Goal: Information Seeking & Learning: Find specific fact

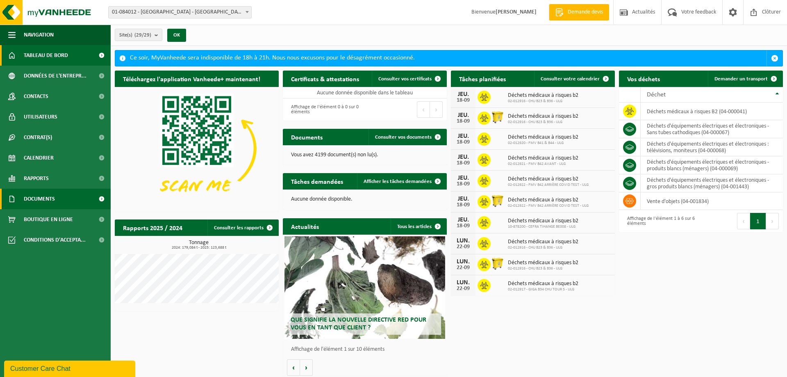
click at [56, 200] on link "Documents" at bounding box center [55, 199] width 111 height 20
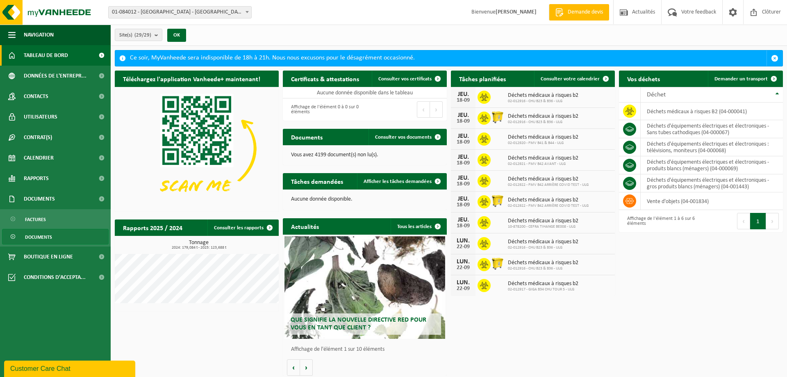
click at [47, 235] on span "Documents" at bounding box center [38, 237] width 27 height 16
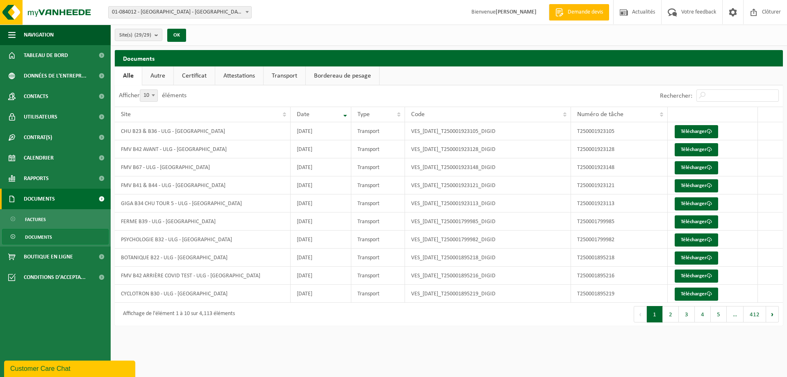
click at [52, 205] on span "Documents" at bounding box center [39, 199] width 31 height 20
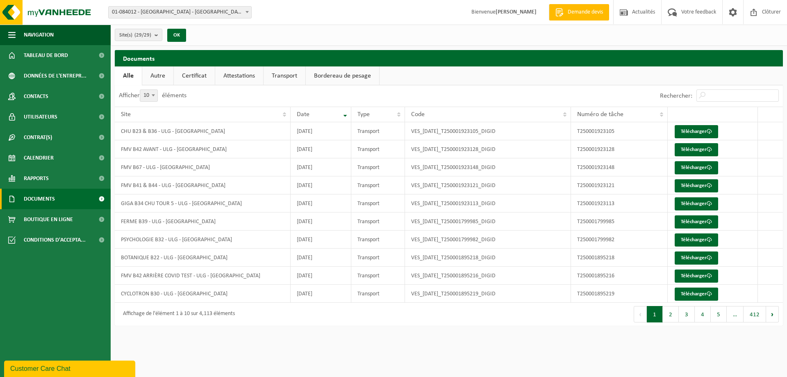
click at [52, 205] on span "Documents" at bounding box center [39, 199] width 31 height 20
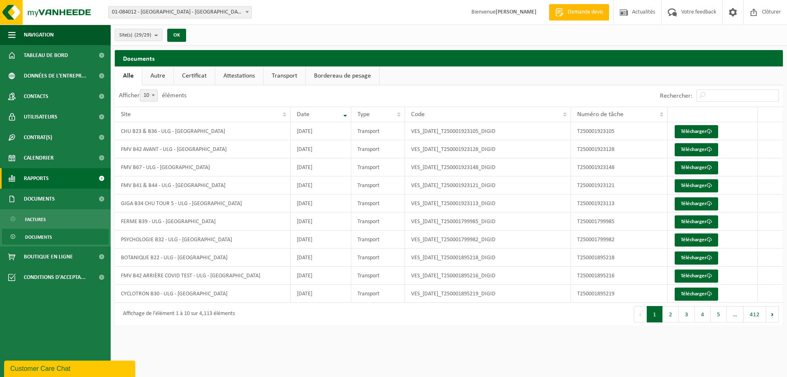
click at [61, 172] on link "Rapports" at bounding box center [55, 178] width 111 height 20
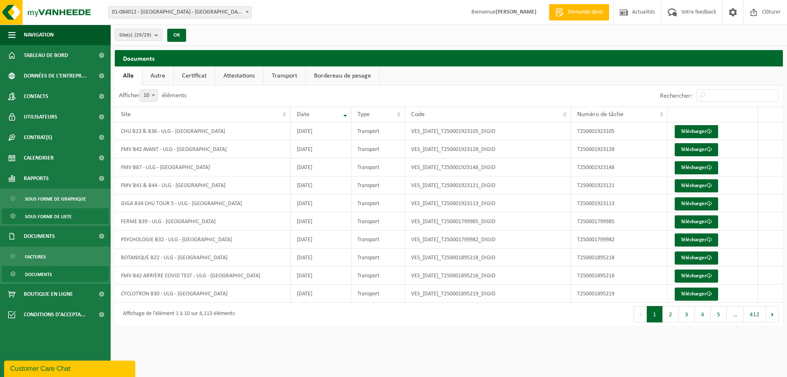
click at [63, 213] on span "Sous forme de liste" at bounding box center [48, 217] width 47 height 16
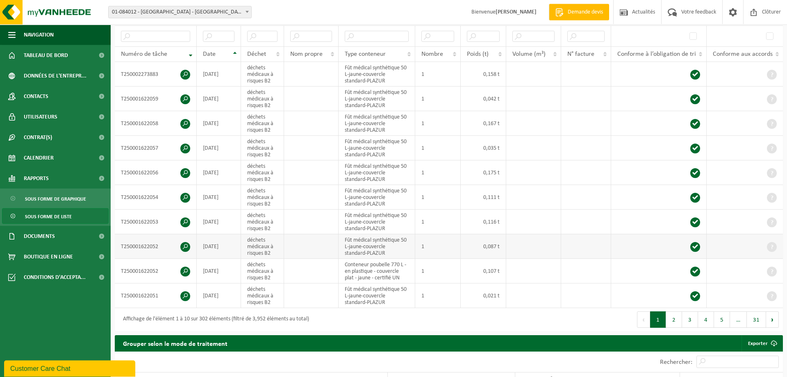
scroll to position [167, 0]
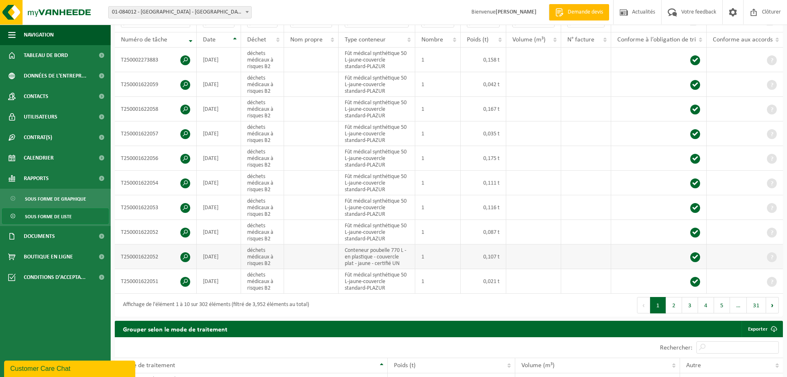
click at [362, 257] on td "Conteneur poubelle 770 L - en plastique - couvercle plat - jaune - certifié UN" at bounding box center [377, 256] width 77 height 25
click at [699, 254] on span at bounding box center [695, 257] width 10 height 10
click at [186, 255] on span at bounding box center [185, 257] width 10 height 10
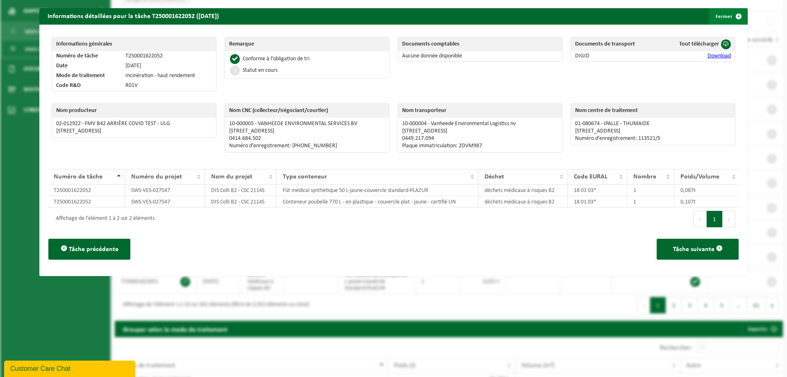
click at [727, 16] on button "Fermer" at bounding box center [728, 16] width 38 height 16
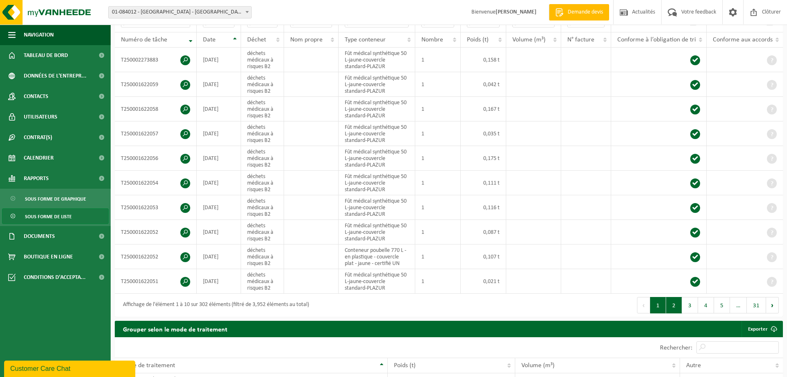
click at [674, 305] on button "2" at bounding box center [674, 305] width 16 height 16
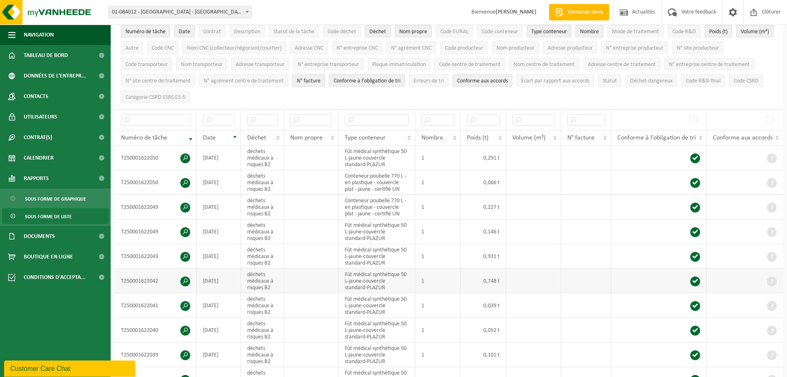
scroll to position [84, 0]
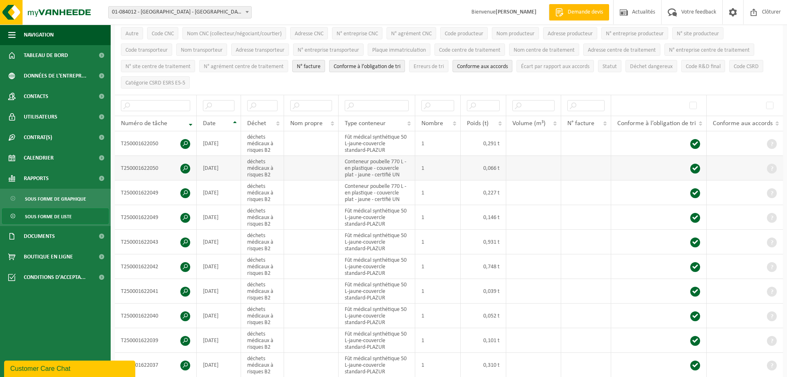
click at [186, 167] on span at bounding box center [185, 169] width 10 height 10
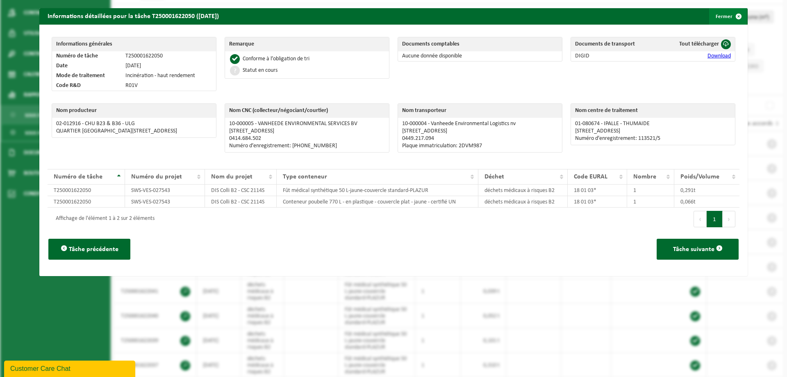
click at [736, 15] on span "button" at bounding box center [739, 16] width 16 height 16
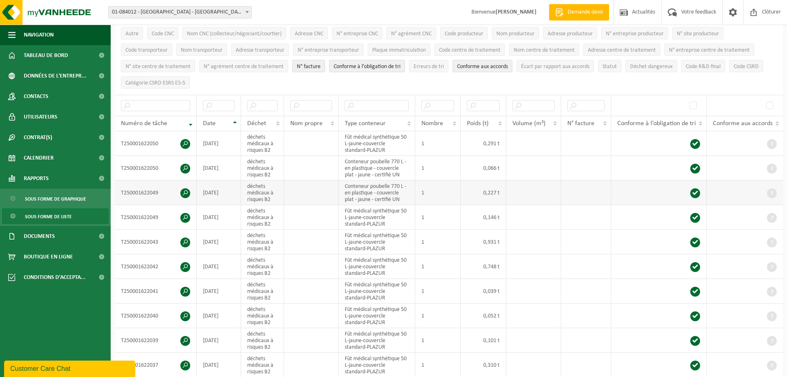
click at [182, 193] on span at bounding box center [185, 193] width 10 height 10
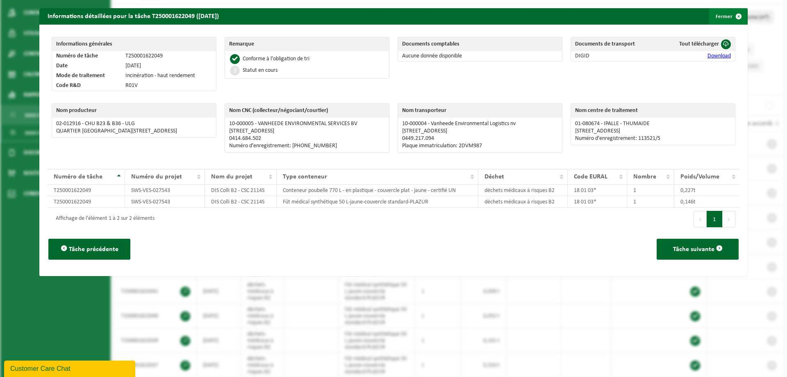
click at [738, 19] on span "button" at bounding box center [739, 16] width 16 height 16
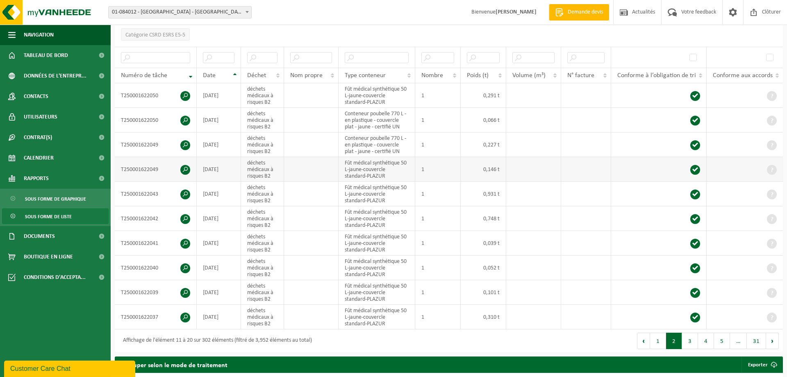
scroll to position [167, 0]
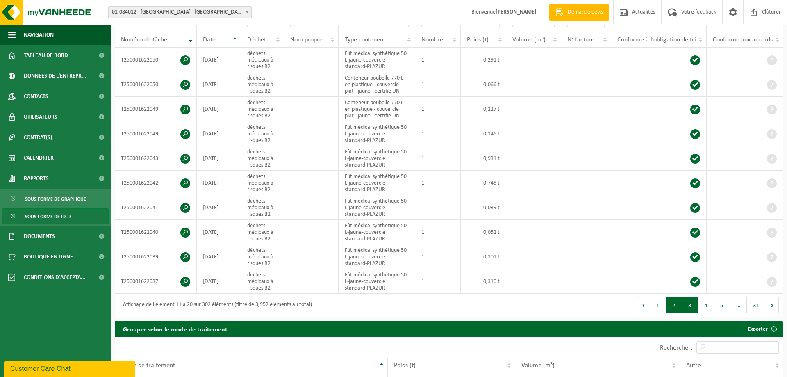
click at [695, 303] on button "3" at bounding box center [690, 305] width 16 height 16
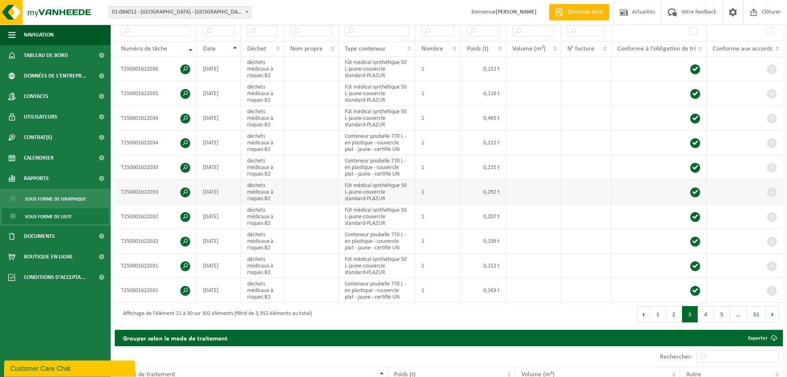
scroll to position [125, 0]
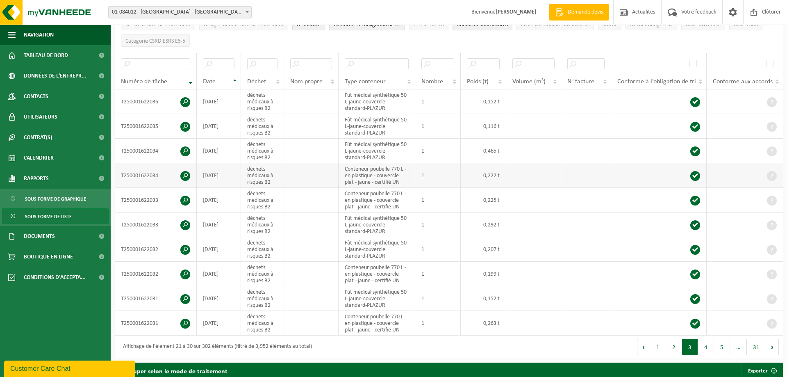
click at [185, 172] on span at bounding box center [185, 176] width 10 height 10
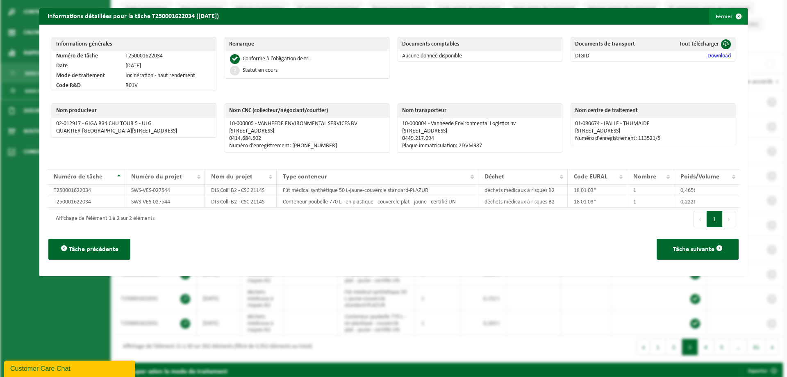
click at [738, 23] on span "button" at bounding box center [739, 16] width 16 height 16
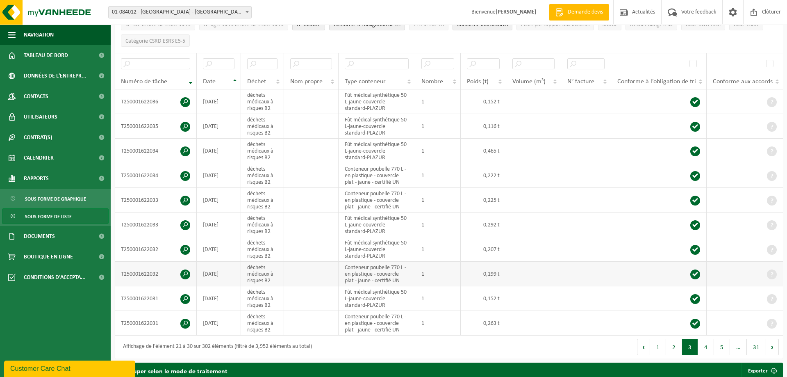
click at [187, 272] on span at bounding box center [185, 274] width 10 height 10
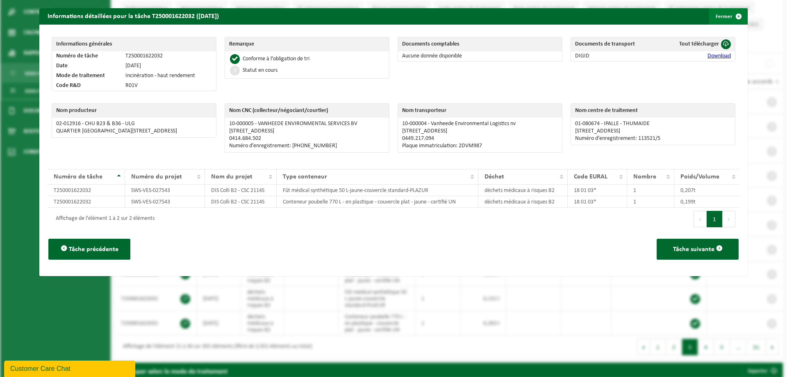
click at [731, 21] on span "button" at bounding box center [739, 16] width 16 height 16
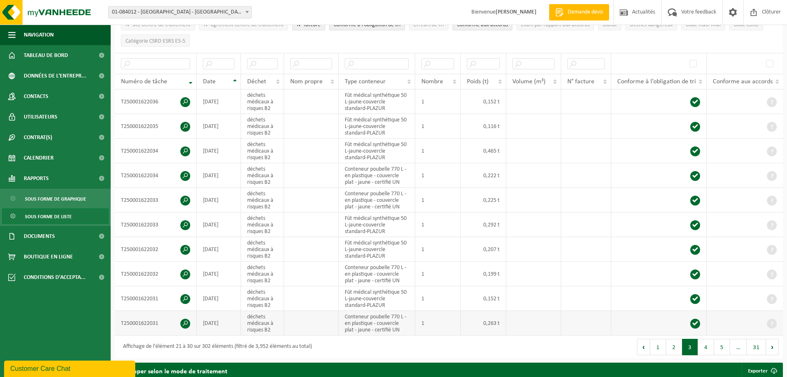
click at [184, 321] on span at bounding box center [185, 324] width 10 height 10
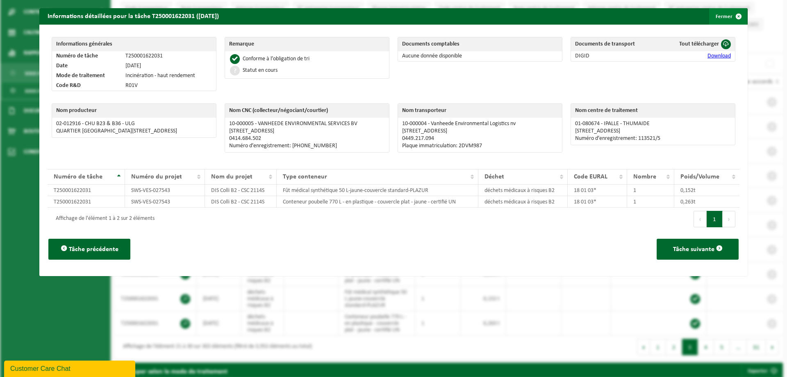
click at [736, 18] on span "button" at bounding box center [739, 16] width 16 height 16
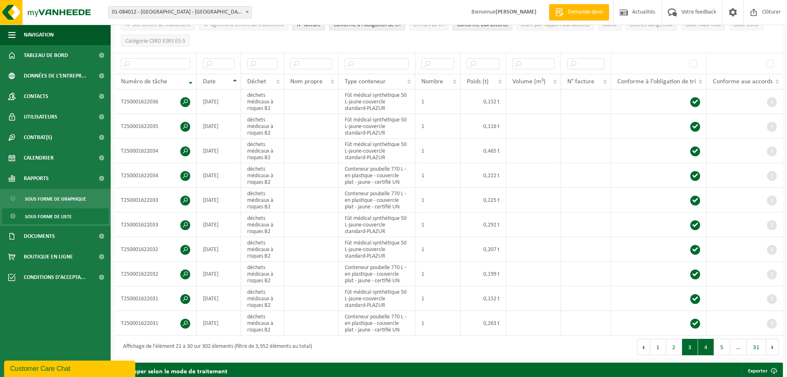
click at [703, 345] on button "4" at bounding box center [706, 347] width 16 height 16
click at [180, 146] on td "T250001494550" at bounding box center [156, 151] width 82 height 25
click at [183, 146] on span at bounding box center [185, 151] width 10 height 10
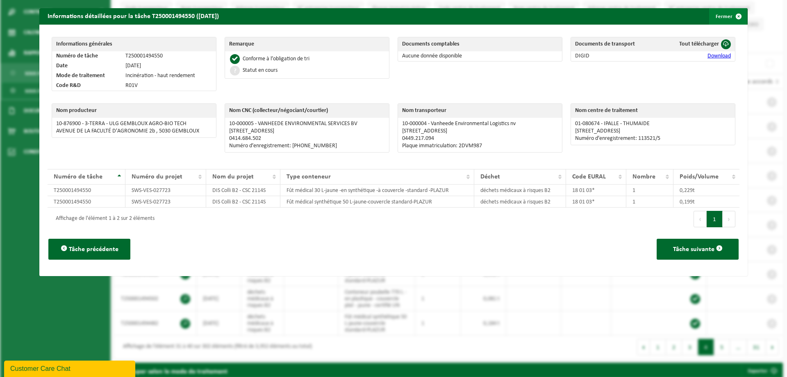
click at [729, 13] on button "Fermer" at bounding box center [728, 16] width 38 height 16
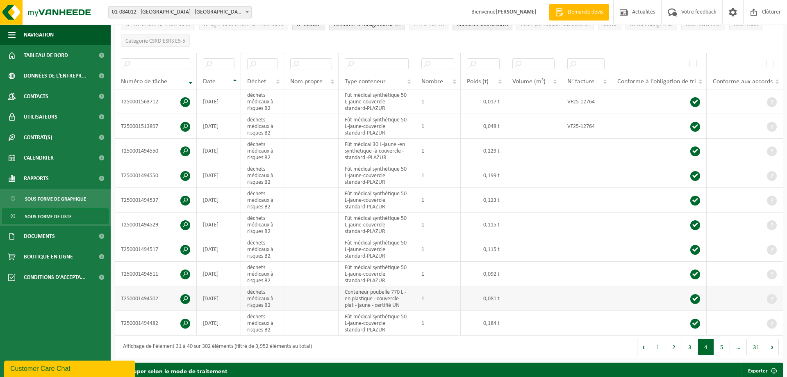
click at [188, 298] on span at bounding box center [185, 299] width 10 height 10
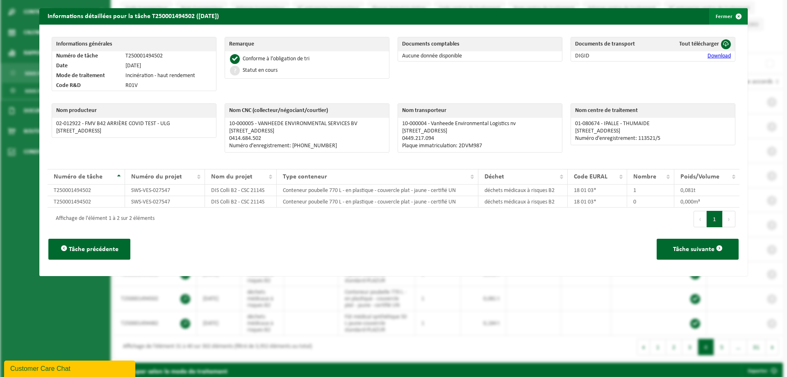
click at [739, 17] on span "button" at bounding box center [739, 16] width 16 height 16
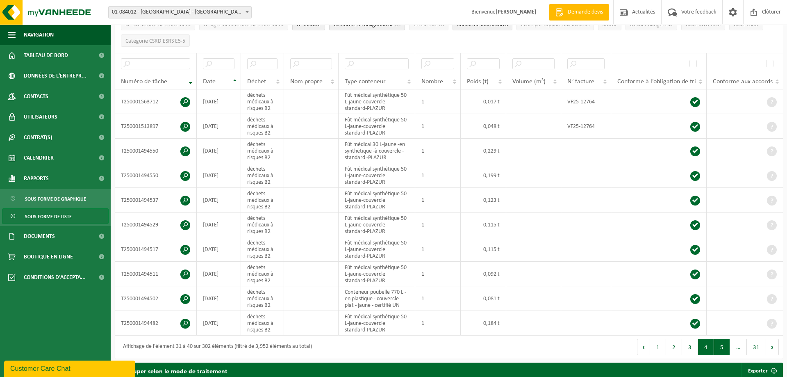
click at [729, 349] on button "5" at bounding box center [722, 347] width 16 height 16
click at [185, 99] on span at bounding box center [185, 102] width 10 height 10
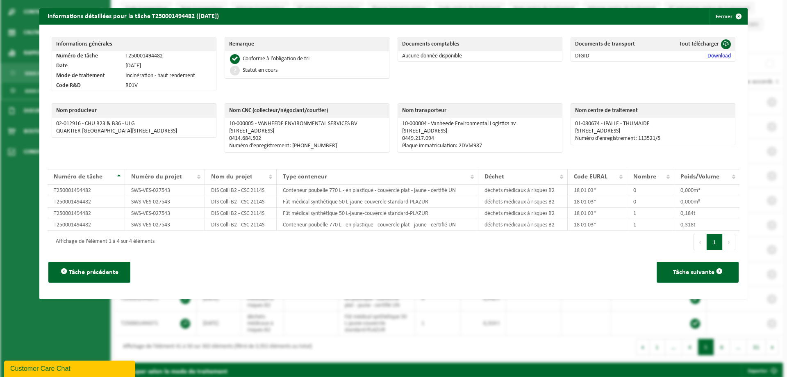
click at [748, 19] on div "Informations détaillées pour la tâche T250001494482 (14-08-2025) Fermer Informa…" at bounding box center [393, 188] width 787 height 377
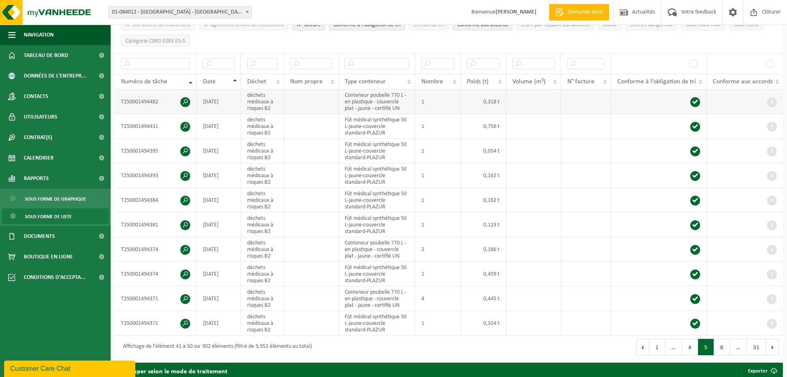
click at [187, 102] on span at bounding box center [185, 102] width 10 height 10
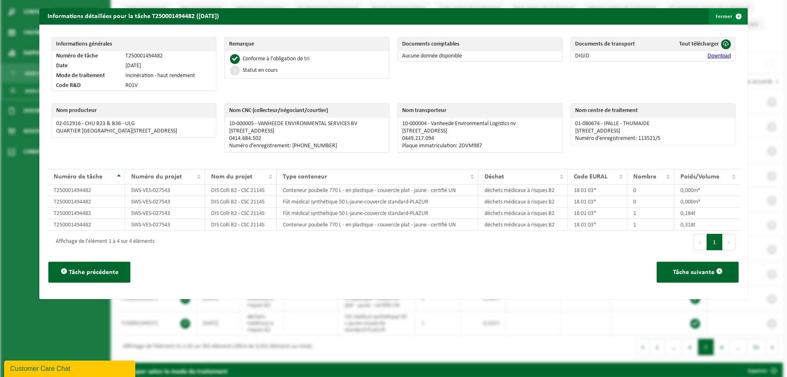
click at [736, 15] on span "button" at bounding box center [739, 16] width 16 height 16
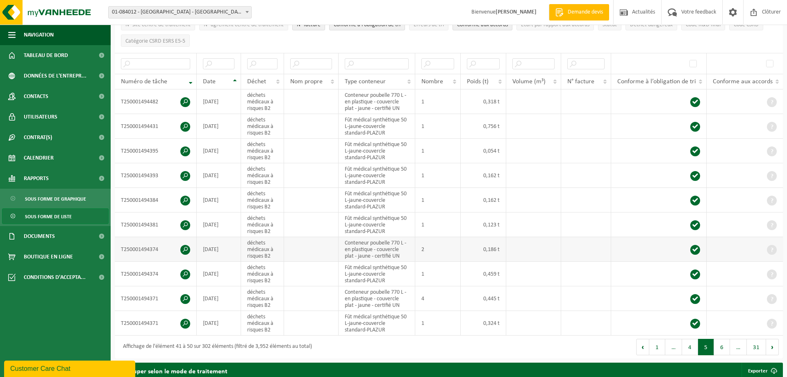
click at [183, 245] on span at bounding box center [185, 250] width 10 height 10
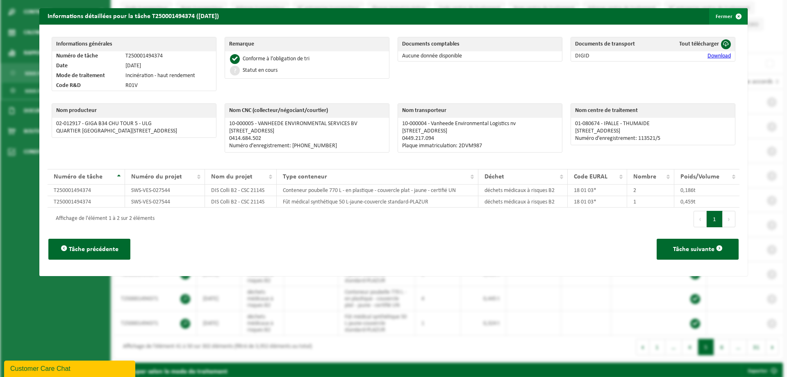
click at [731, 16] on span "button" at bounding box center [739, 16] width 16 height 16
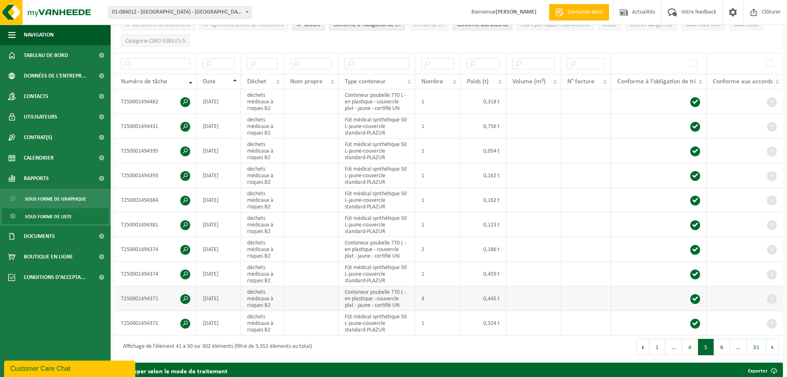
click at [186, 296] on span at bounding box center [185, 299] width 10 height 10
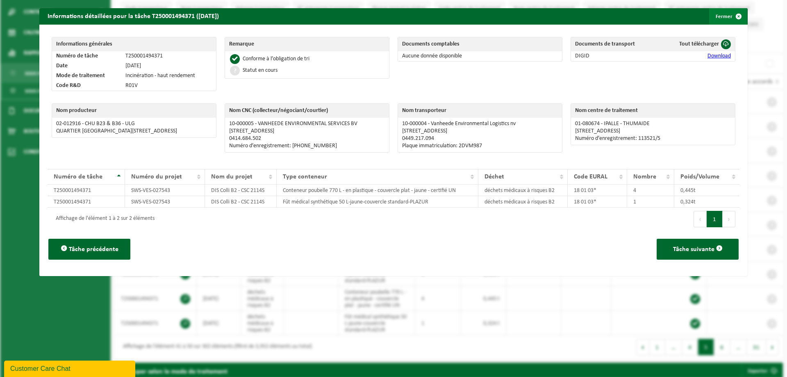
click at [728, 16] on button "Fermer" at bounding box center [728, 16] width 38 height 16
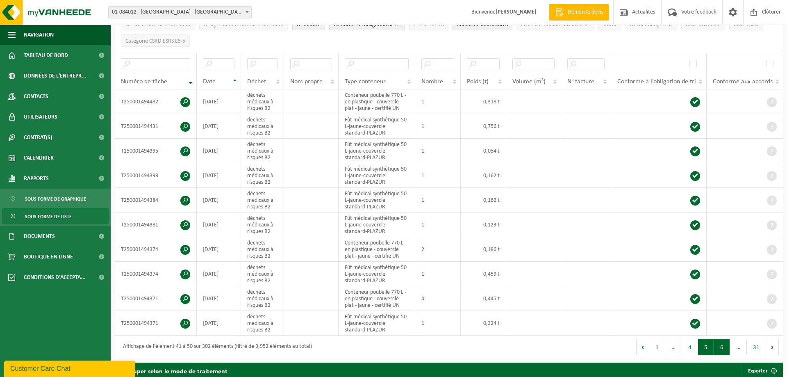
click at [720, 346] on button "6" at bounding box center [722, 347] width 16 height 16
click at [185, 148] on span at bounding box center [185, 151] width 10 height 10
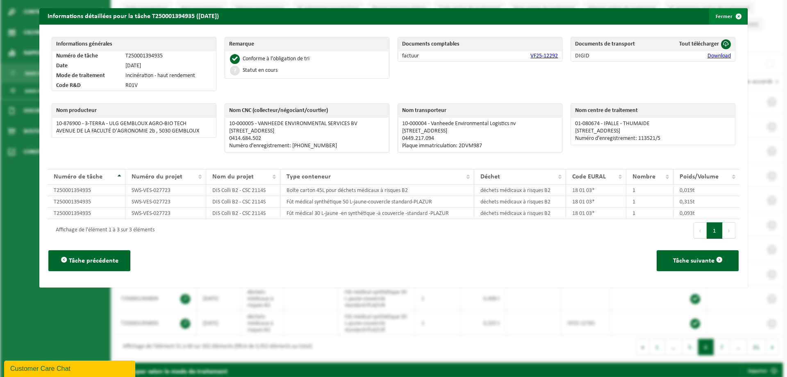
click at [732, 9] on span "button" at bounding box center [739, 16] width 16 height 16
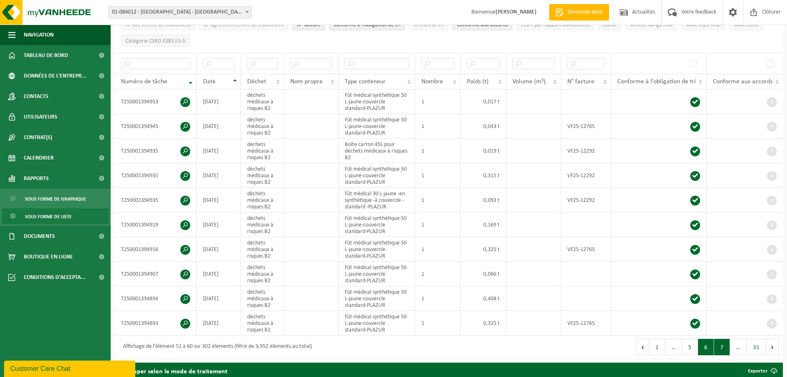
click at [722, 344] on button "7" at bounding box center [722, 347] width 16 height 16
click at [187, 175] on span at bounding box center [185, 176] width 10 height 10
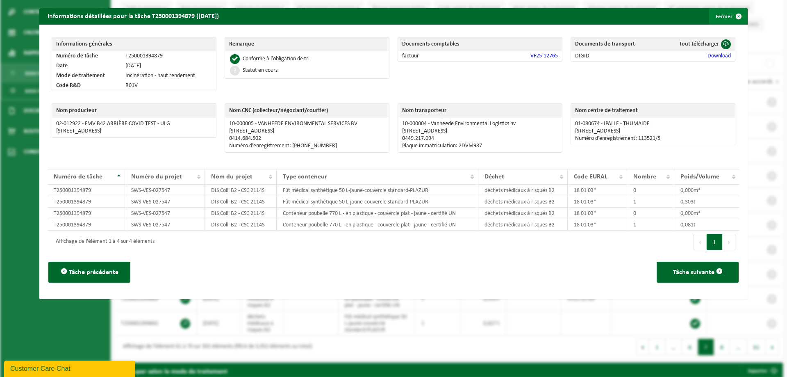
click at [720, 21] on button "Fermer" at bounding box center [728, 16] width 38 height 16
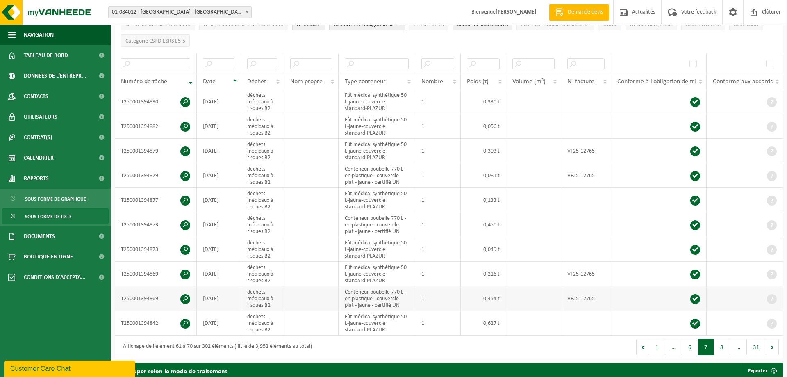
click at [181, 296] on span at bounding box center [185, 299] width 10 height 10
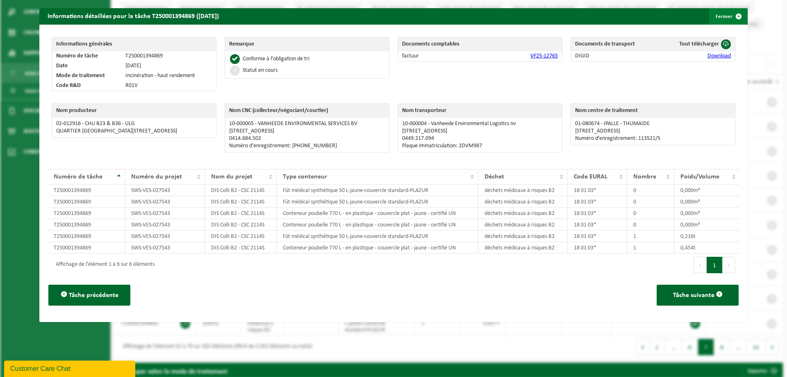
click at [727, 20] on button "Fermer" at bounding box center [728, 16] width 38 height 16
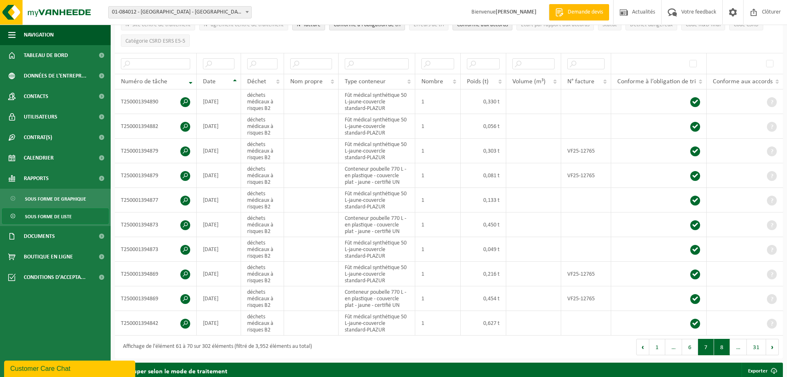
click at [717, 343] on button "8" at bounding box center [722, 347] width 16 height 16
click at [724, 344] on button "9" at bounding box center [722, 347] width 16 height 16
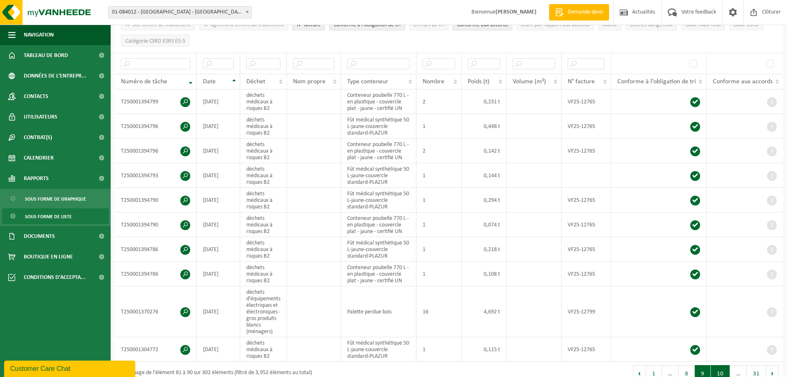
click at [722, 373] on button "10" at bounding box center [720, 373] width 19 height 16
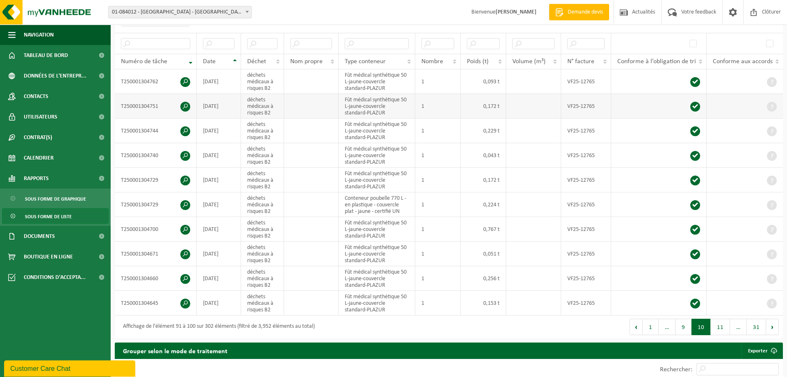
scroll to position [167, 0]
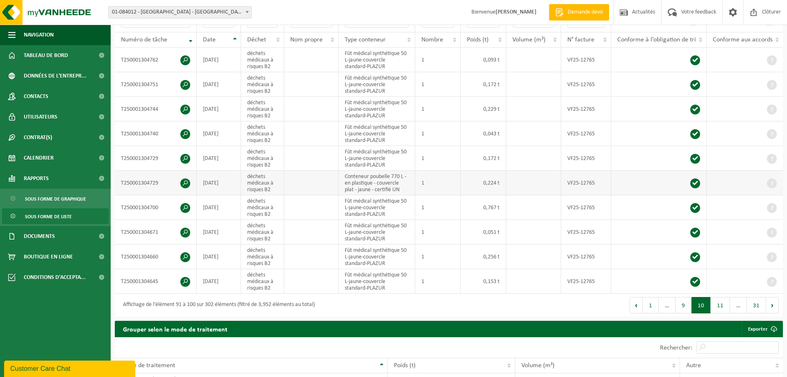
click at [182, 180] on span at bounding box center [185, 183] width 10 height 10
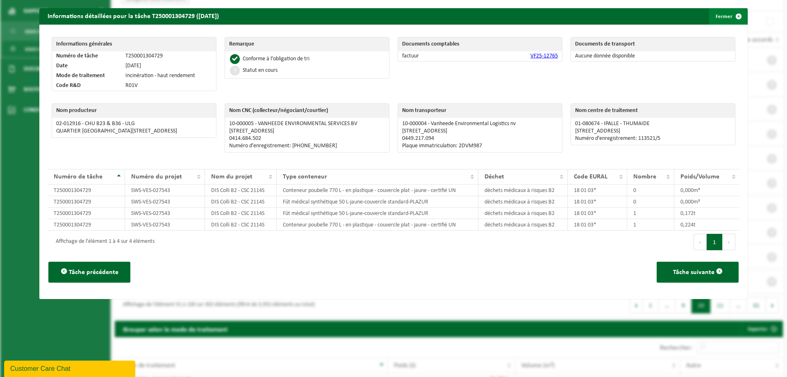
click at [736, 18] on span "button" at bounding box center [739, 16] width 16 height 16
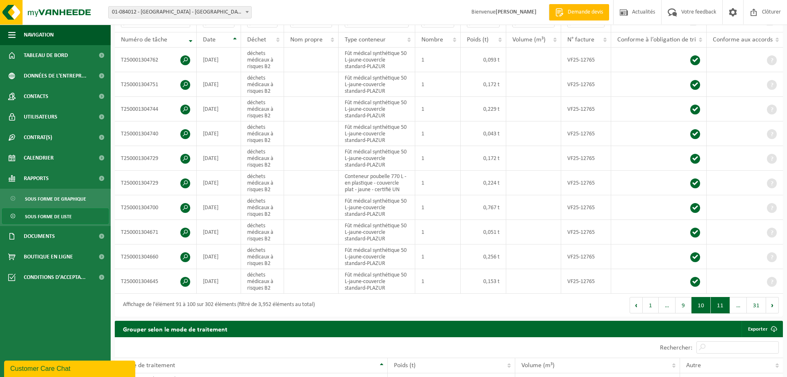
click at [717, 303] on button "11" at bounding box center [720, 305] width 19 height 16
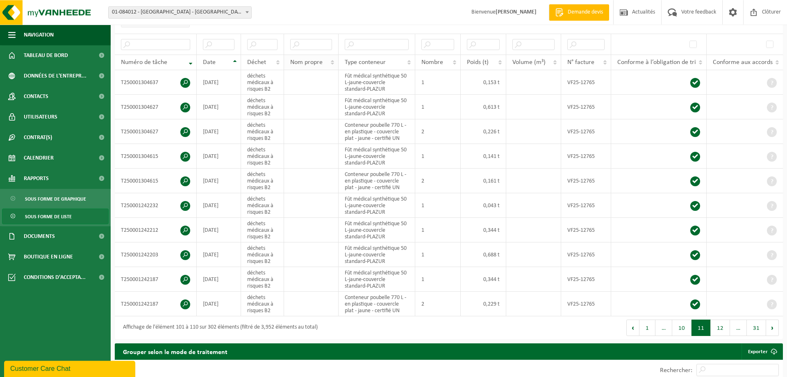
scroll to position [125, 0]
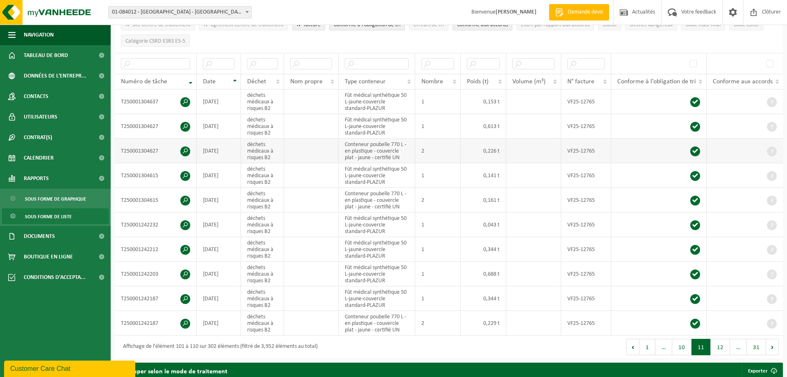
click at [187, 150] on span at bounding box center [185, 151] width 10 height 10
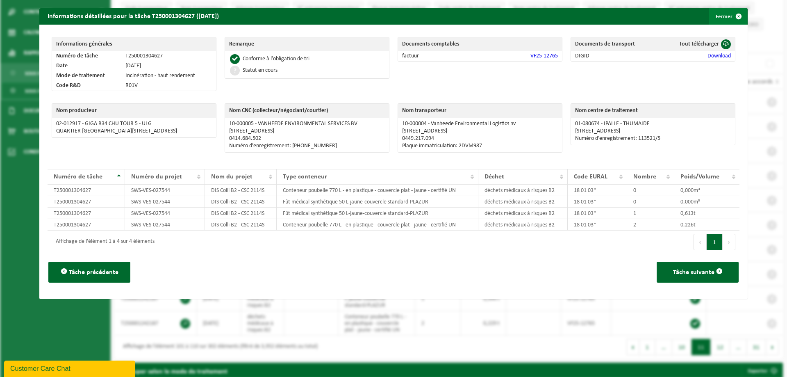
click at [738, 10] on span "button" at bounding box center [739, 16] width 16 height 16
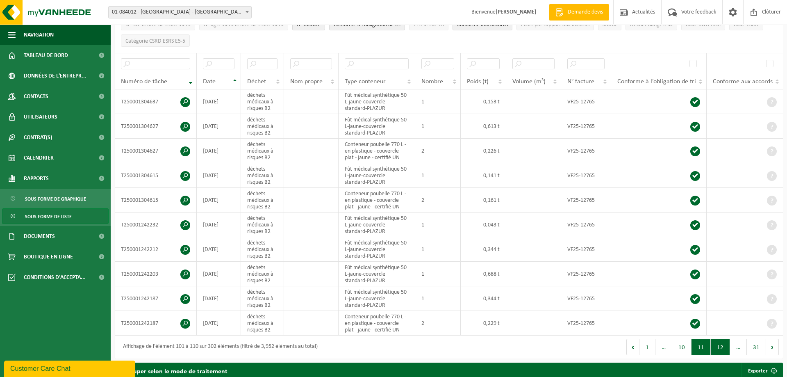
click at [714, 346] on button "12" at bounding box center [720, 347] width 19 height 16
click at [190, 194] on td "T250001242080" at bounding box center [156, 200] width 82 height 25
click at [185, 198] on span at bounding box center [185, 201] width 10 height 10
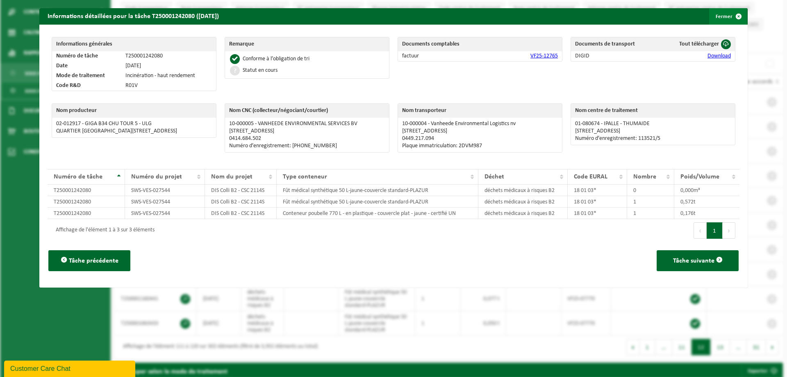
click at [739, 11] on span "button" at bounding box center [739, 16] width 16 height 16
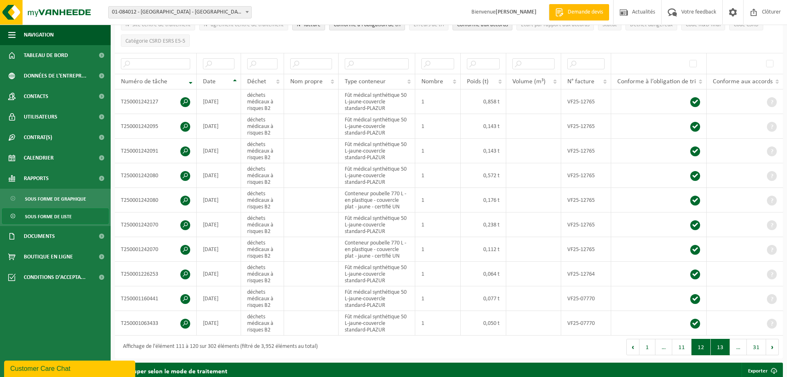
click at [717, 344] on button "13" at bounding box center [720, 347] width 19 height 16
click at [182, 199] on span at bounding box center [185, 201] width 10 height 10
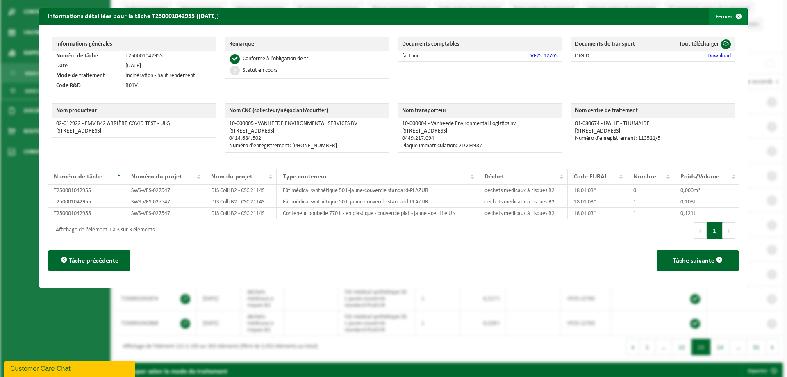
click at [726, 13] on button "Fermer" at bounding box center [728, 16] width 38 height 16
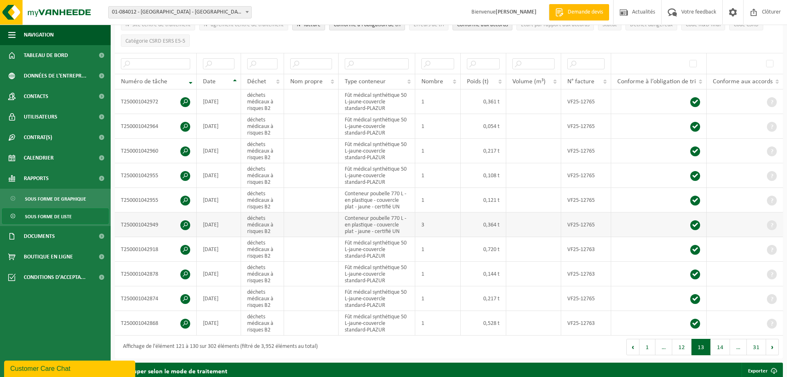
click at [187, 221] on span at bounding box center [185, 225] width 10 height 10
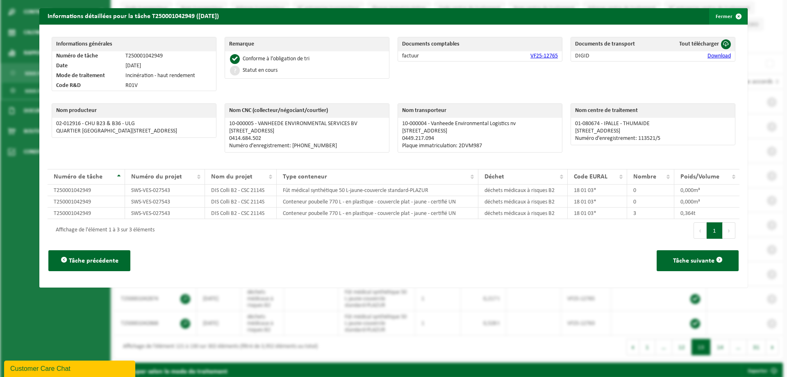
click at [722, 22] on button "Fermer" at bounding box center [728, 16] width 38 height 16
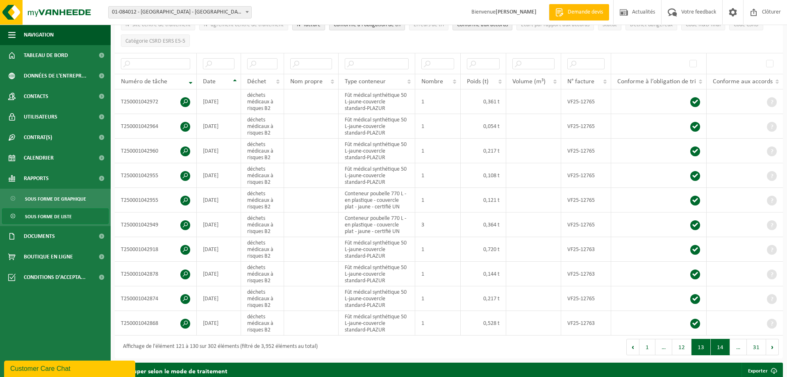
click at [717, 347] on button "14" at bounding box center [720, 347] width 19 height 16
click at [180, 100] on td "T250001042868" at bounding box center [156, 101] width 82 height 25
click at [184, 98] on span at bounding box center [185, 102] width 10 height 10
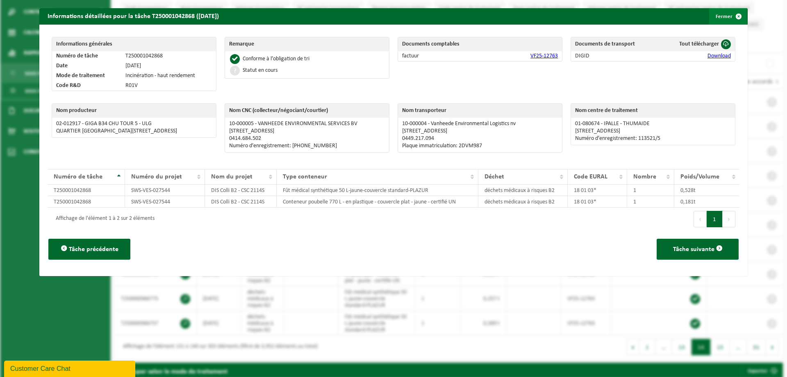
click at [730, 18] on button "Fermer" at bounding box center [728, 16] width 38 height 16
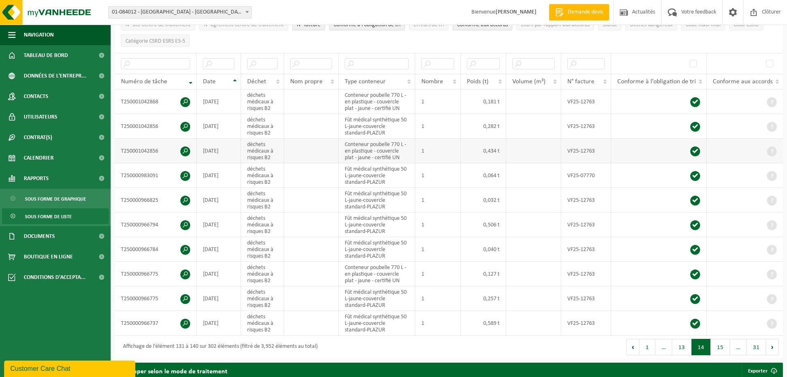
click at [184, 146] on span at bounding box center [185, 151] width 10 height 10
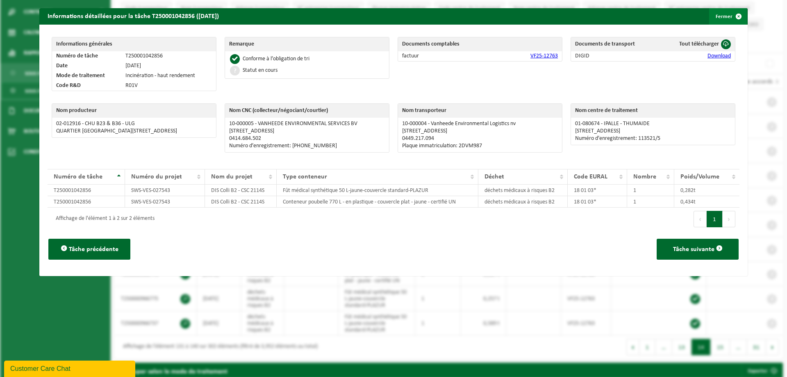
click at [734, 19] on span "button" at bounding box center [739, 16] width 16 height 16
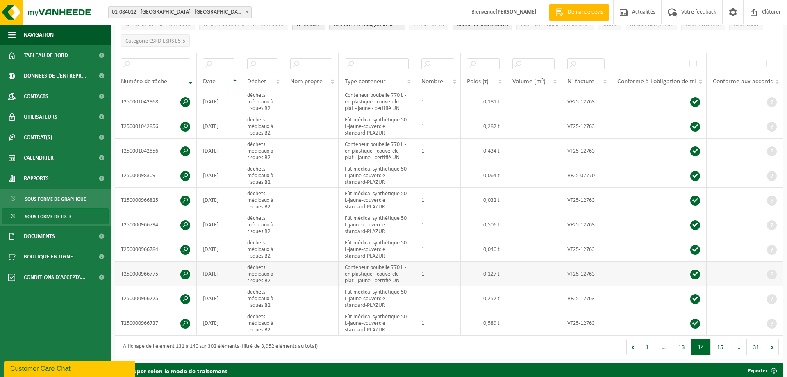
click at [187, 273] on span at bounding box center [185, 274] width 10 height 10
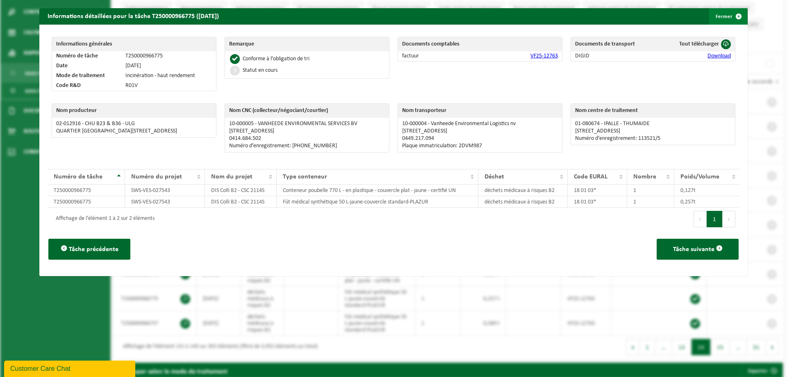
click at [730, 15] on button "Fermer" at bounding box center [728, 16] width 38 height 16
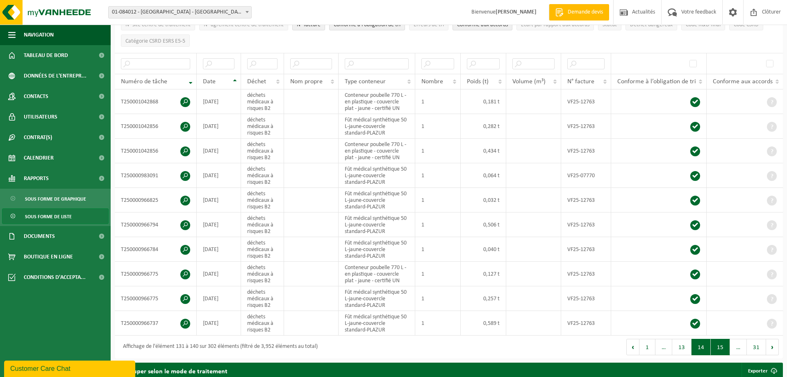
click at [721, 342] on button "15" at bounding box center [720, 347] width 19 height 16
click at [187, 196] on span at bounding box center [185, 201] width 10 height 10
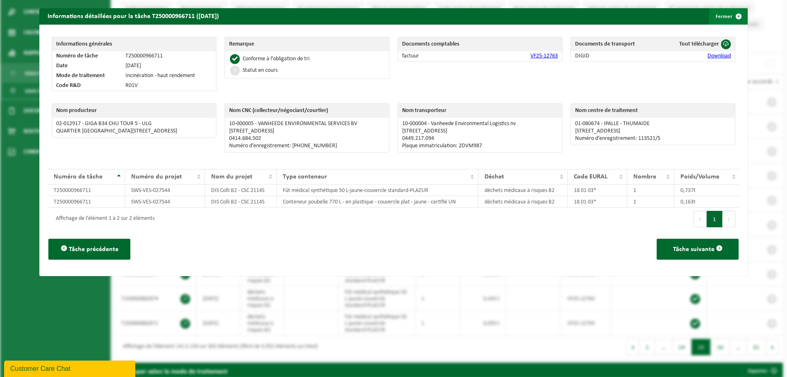
click at [735, 18] on span "button" at bounding box center [739, 16] width 16 height 16
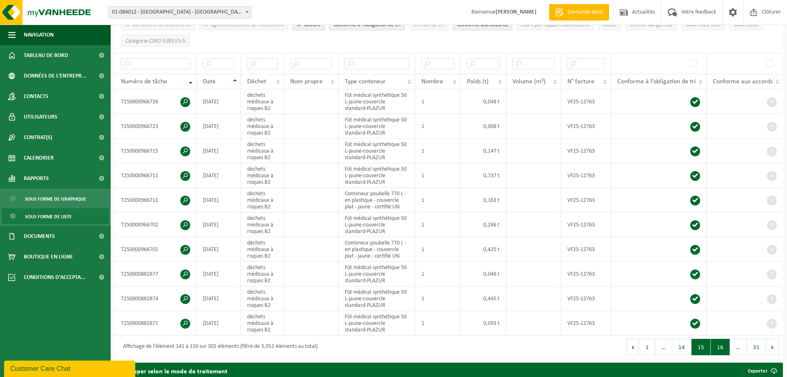
click at [714, 347] on button "16" at bounding box center [720, 347] width 19 height 16
click at [188, 147] on span at bounding box center [185, 151] width 10 height 10
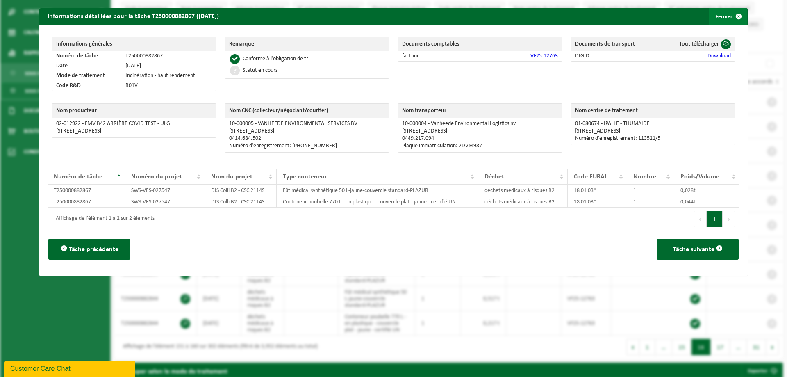
click at [734, 14] on span "button" at bounding box center [739, 16] width 16 height 16
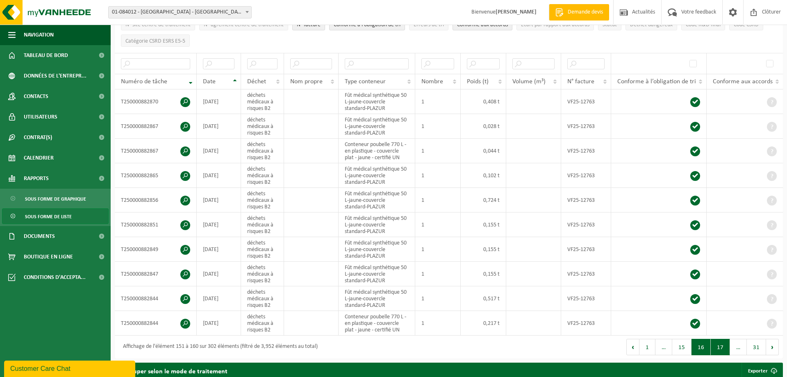
click at [719, 346] on button "17" at bounding box center [720, 347] width 19 height 16
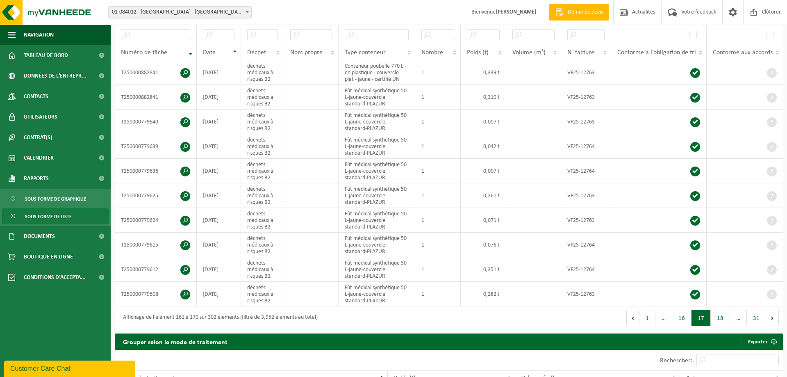
scroll to position [167, 0]
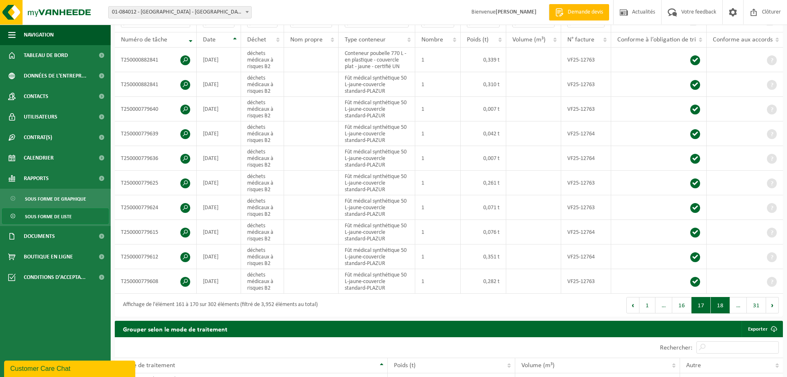
click at [717, 301] on button "18" at bounding box center [720, 305] width 19 height 16
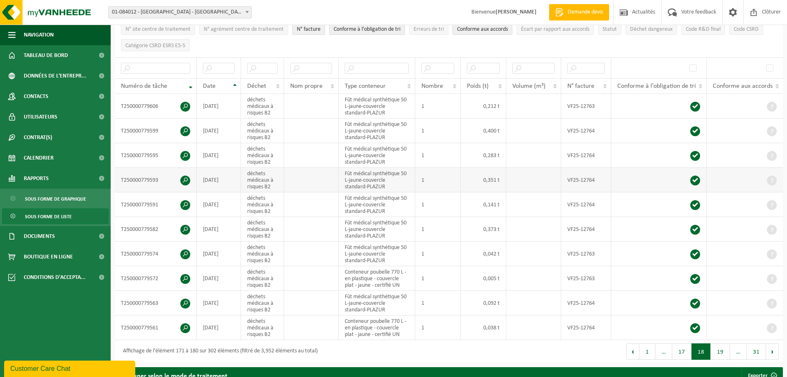
scroll to position [125, 0]
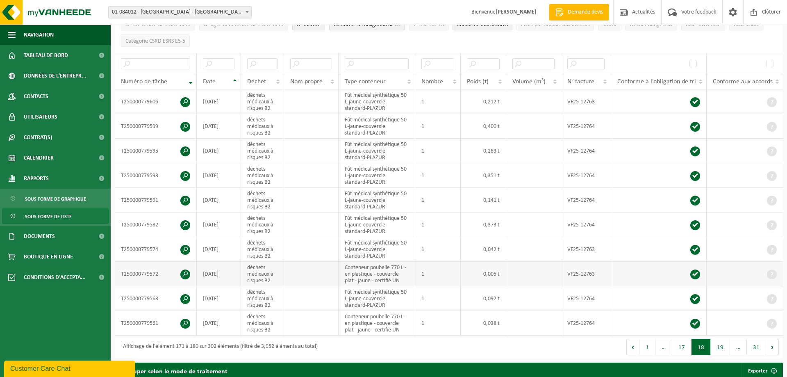
click at [185, 272] on span at bounding box center [185, 274] width 10 height 10
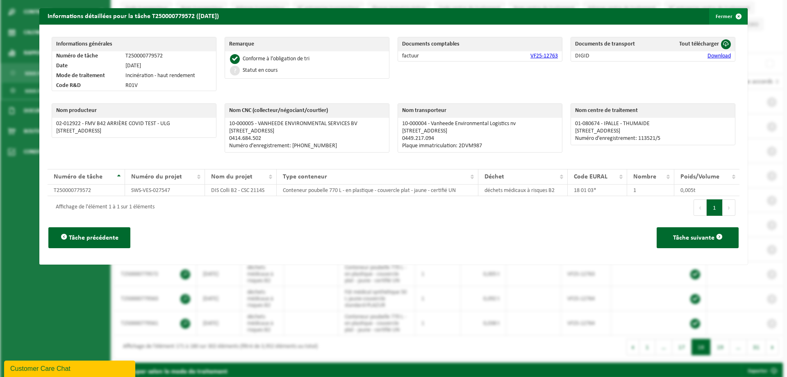
click at [724, 17] on button "Fermer" at bounding box center [728, 16] width 38 height 16
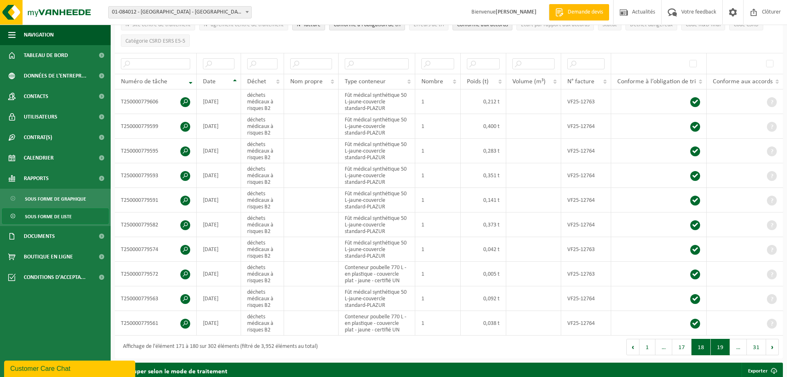
click at [717, 340] on button "19" at bounding box center [720, 347] width 19 height 16
click at [185, 101] on span at bounding box center [185, 102] width 10 height 10
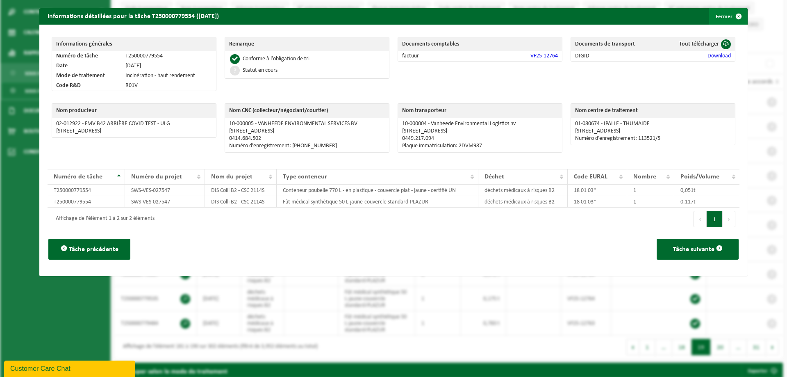
click at [733, 15] on span "button" at bounding box center [739, 16] width 16 height 16
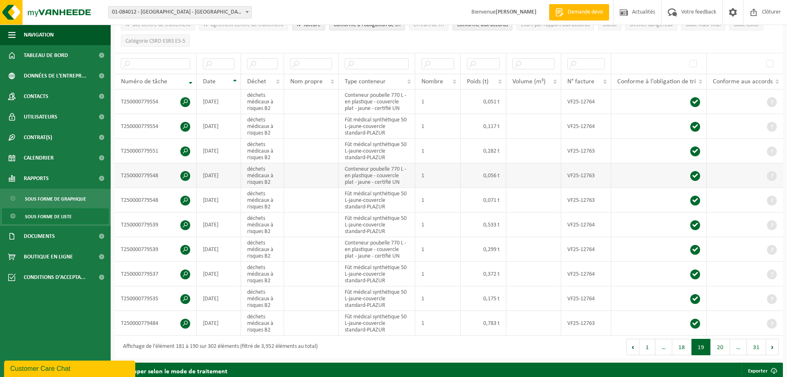
click at [188, 169] on td "T250000779548" at bounding box center [156, 175] width 82 height 25
click at [185, 173] on span at bounding box center [185, 176] width 10 height 10
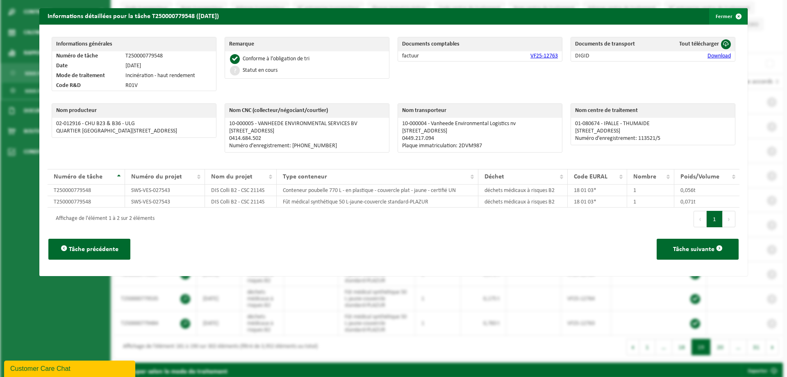
click at [743, 18] on span "button" at bounding box center [739, 16] width 16 height 16
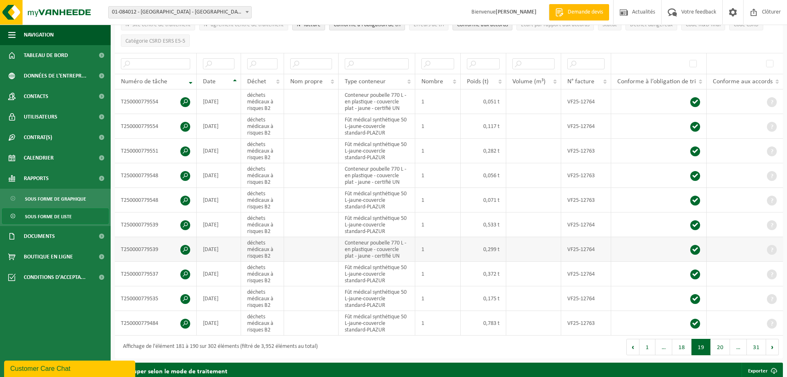
click at [185, 249] on span at bounding box center [185, 250] width 10 height 10
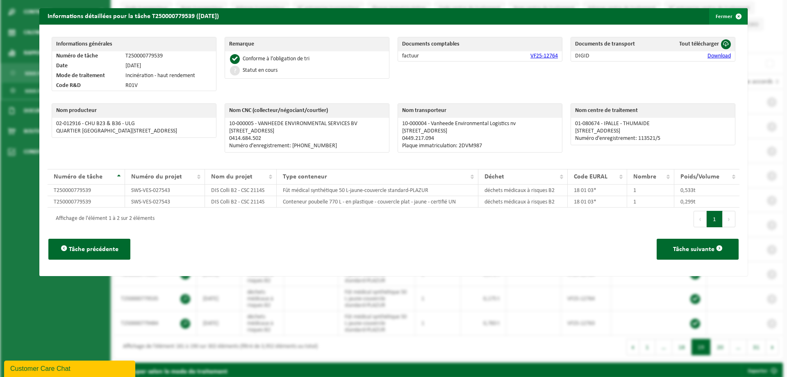
click at [733, 12] on span "button" at bounding box center [739, 16] width 16 height 16
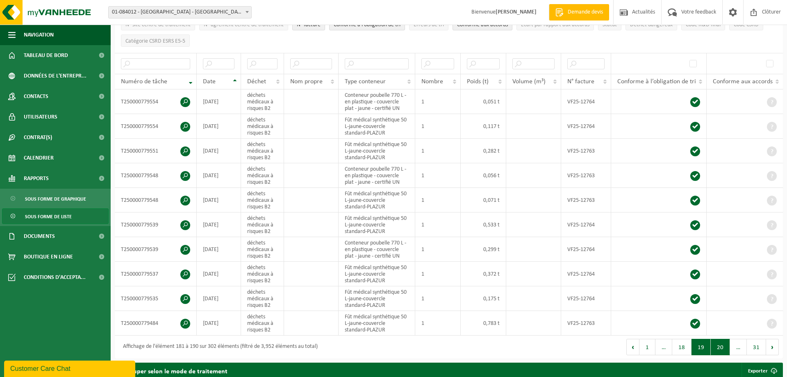
click at [718, 342] on button "20" at bounding box center [720, 347] width 19 height 16
click at [721, 343] on button "21" at bounding box center [720, 347] width 19 height 16
click at [185, 319] on span at bounding box center [185, 324] width 10 height 10
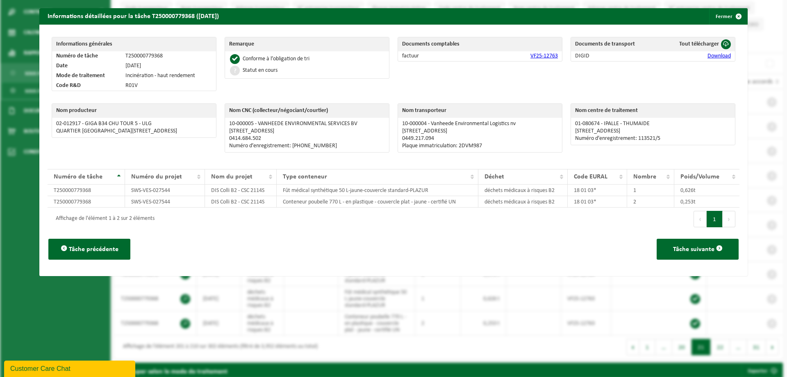
drag, startPoint x: 737, startPoint y: 18, endPoint x: 706, endPoint y: 59, distance: 51.2
click at [736, 18] on span "button" at bounding box center [739, 16] width 16 height 16
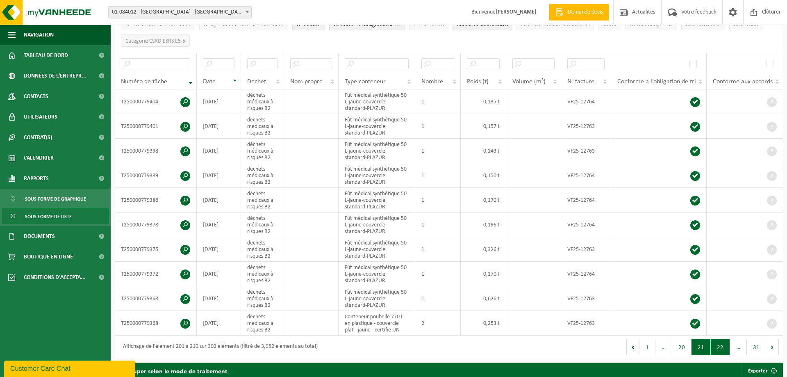
click at [716, 346] on button "22" at bounding box center [720, 347] width 19 height 16
click at [186, 124] on span at bounding box center [185, 127] width 10 height 10
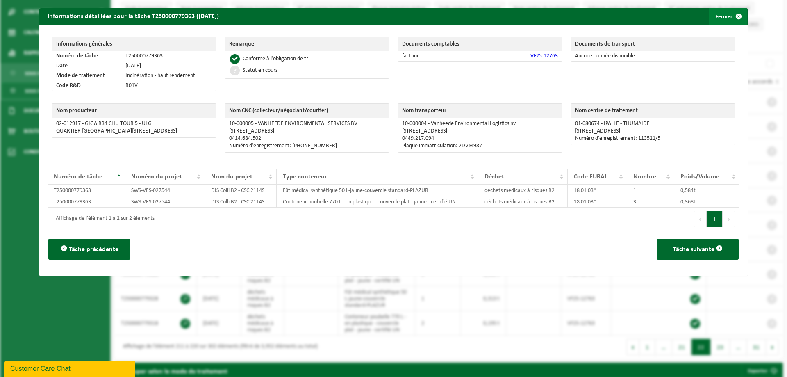
click at [736, 20] on span "button" at bounding box center [739, 16] width 16 height 16
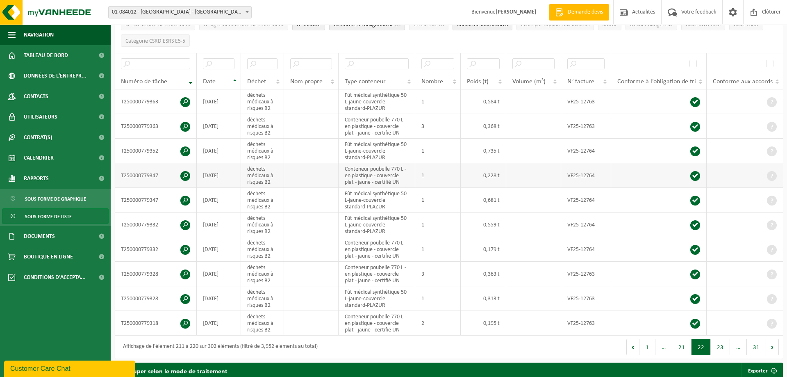
click at [185, 173] on span at bounding box center [185, 176] width 10 height 10
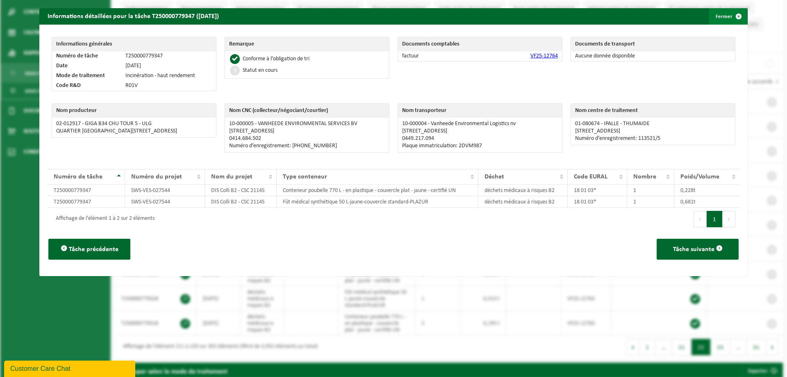
click at [736, 16] on span "button" at bounding box center [739, 16] width 16 height 16
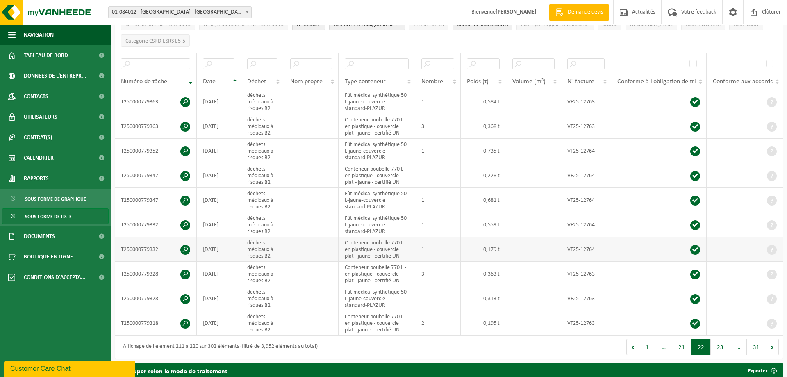
click at [181, 246] on span at bounding box center [185, 250] width 10 height 10
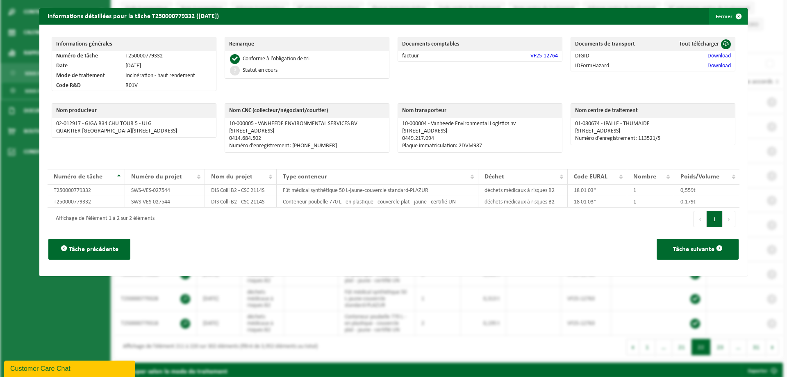
click at [736, 16] on span "button" at bounding box center [739, 16] width 16 height 16
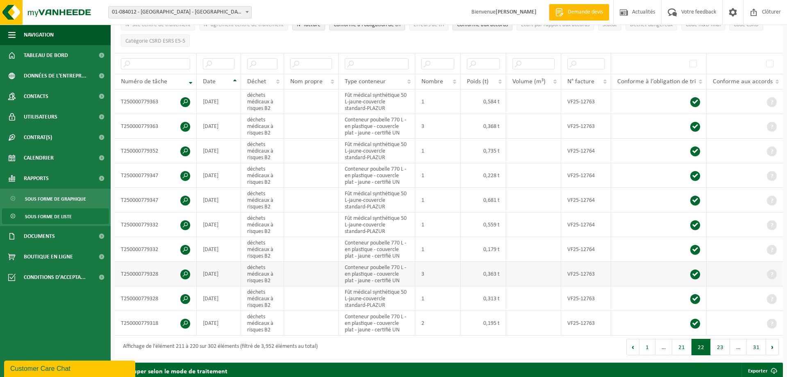
click at [185, 271] on span at bounding box center [185, 274] width 10 height 10
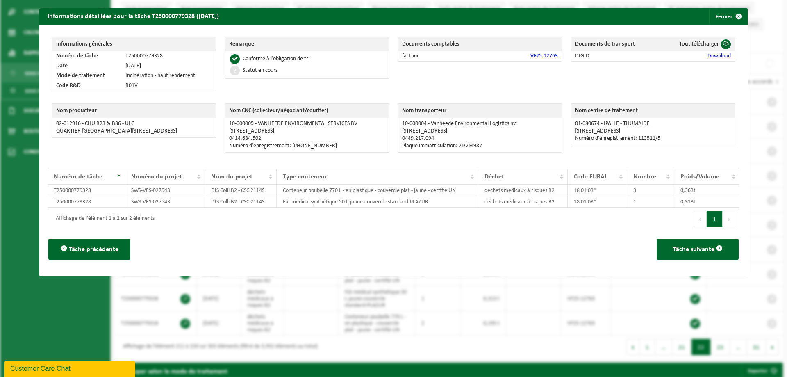
click at [721, 7] on div "Informations détaillées pour la tâche T250000779328 (10-06-2025) Fermer Informa…" at bounding box center [393, 188] width 787 height 377
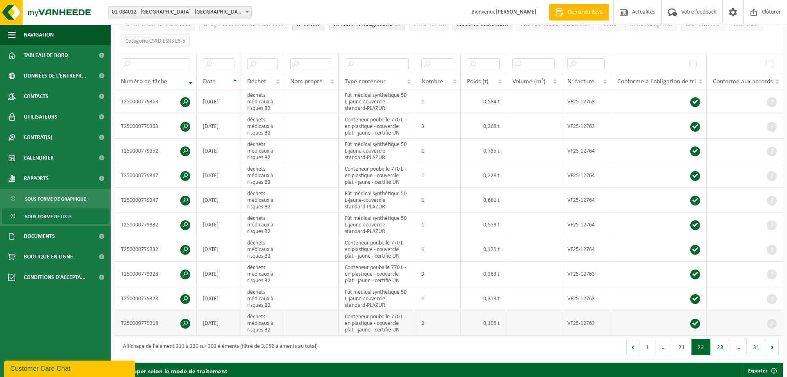
click at [184, 322] on span at bounding box center [185, 324] width 10 height 10
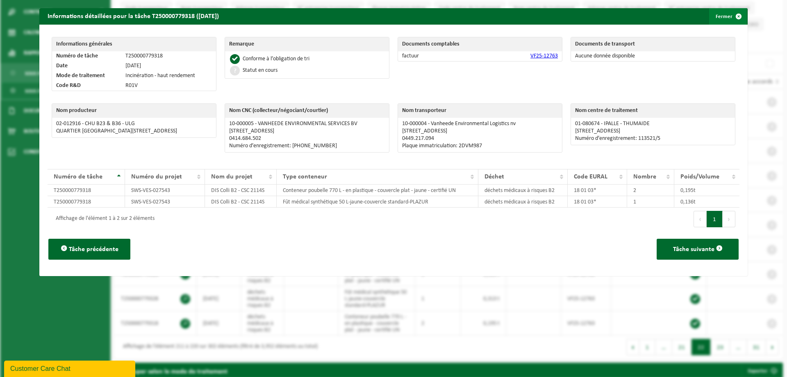
click at [731, 21] on span "button" at bounding box center [739, 16] width 16 height 16
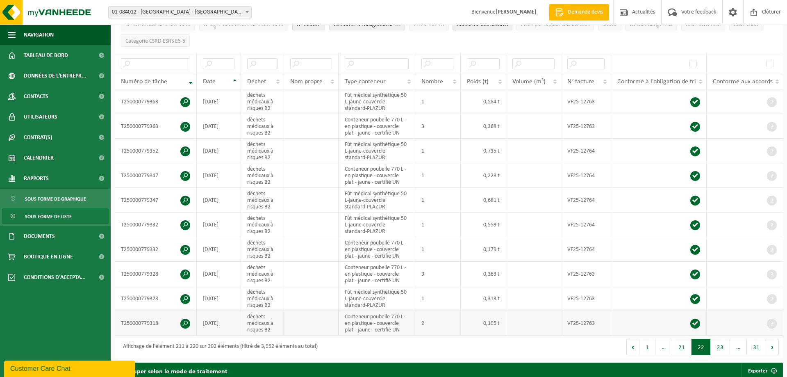
click at [185, 324] on span at bounding box center [185, 324] width 10 height 10
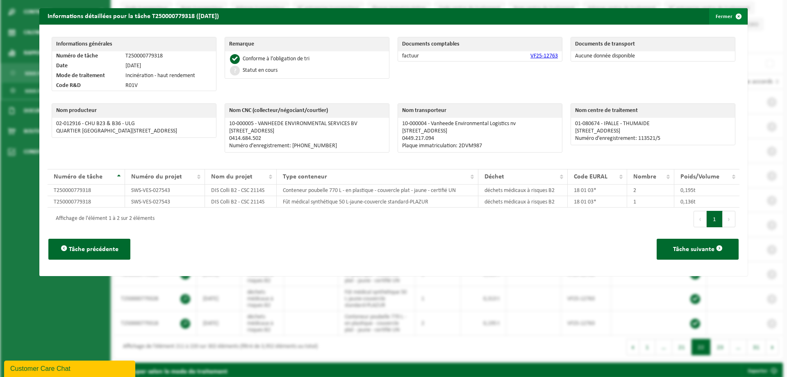
click at [739, 13] on span "button" at bounding box center [739, 16] width 16 height 16
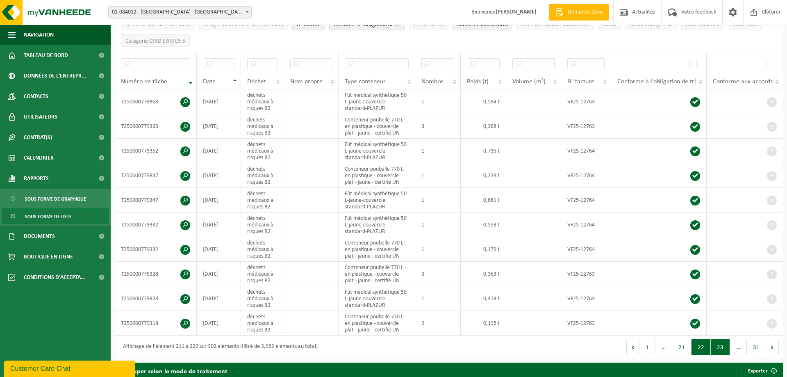
click at [722, 348] on button "23" at bounding box center [720, 347] width 19 height 16
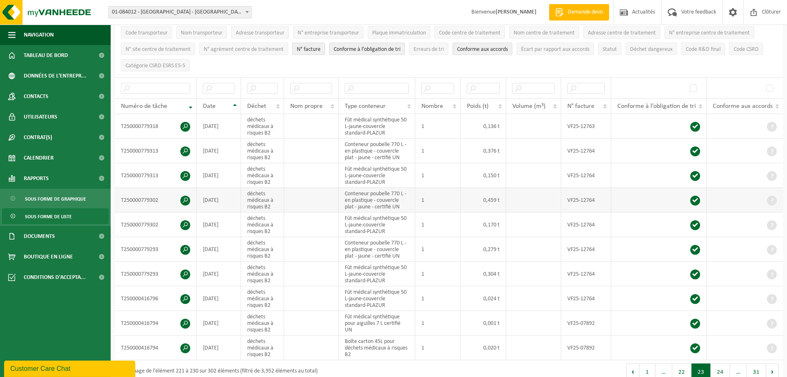
scroll to position [84, 0]
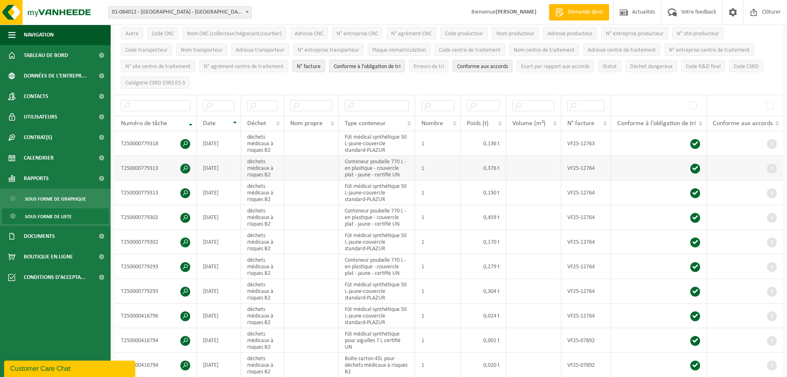
click at [187, 169] on span at bounding box center [185, 169] width 10 height 10
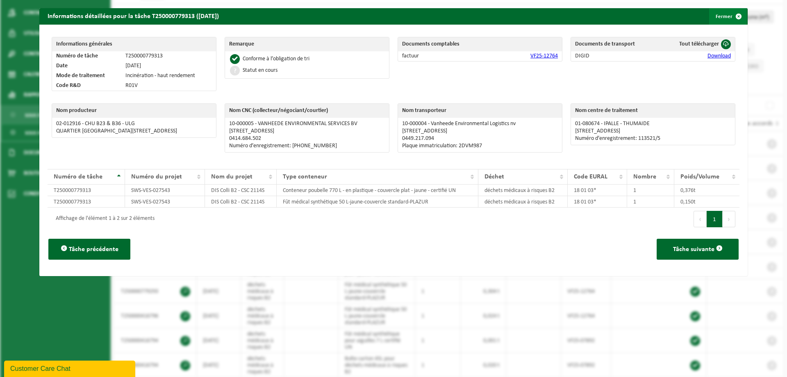
click at [741, 15] on span "button" at bounding box center [739, 16] width 16 height 16
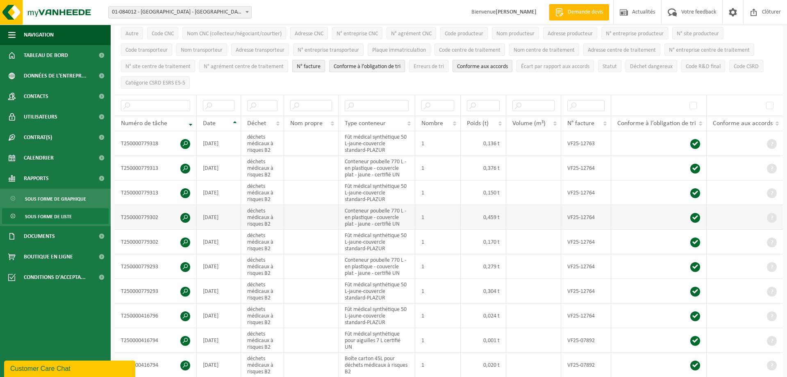
click at [180, 215] on td "T250000779302" at bounding box center [156, 217] width 82 height 25
click at [183, 213] on span at bounding box center [185, 218] width 10 height 10
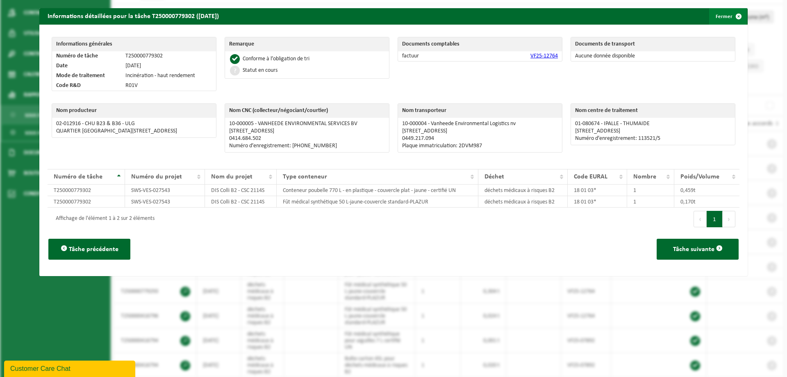
click at [728, 17] on button "Fermer" at bounding box center [728, 16] width 38 height 16
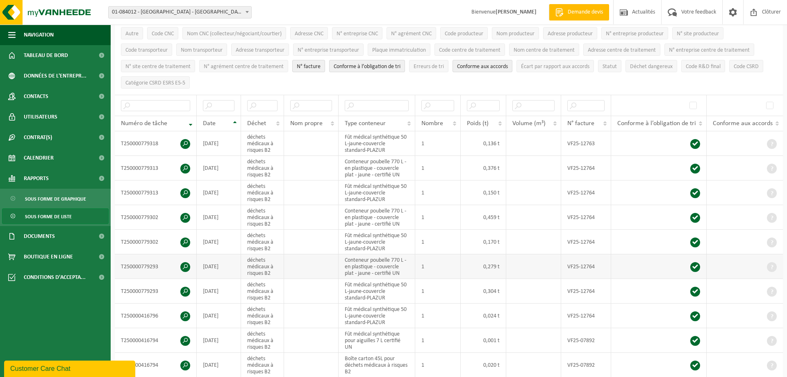
click at [180, 262] on td "T250000779293" at bounding box center [156, 266] width 82 height 25
click at [182, 264] on span at bounding box center [185, 267] width 10 height 10
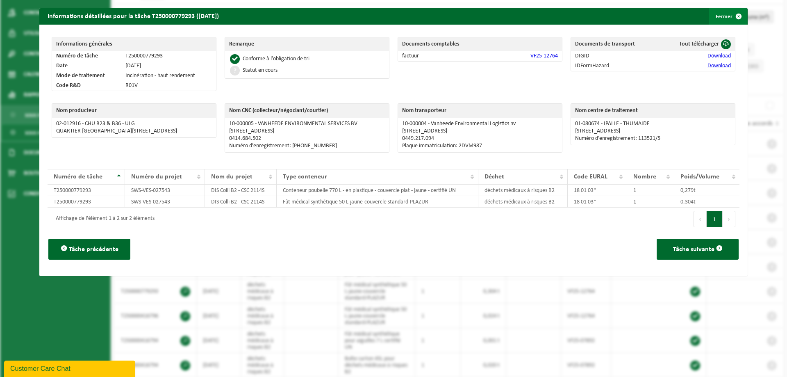
click at [726, 17] on button "Fermer" at bounding box center [728, 16] width 38 height 16
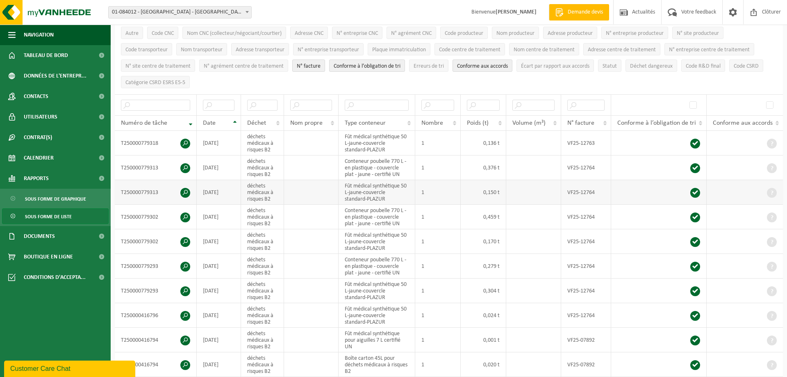
scroll to position [125, 0]
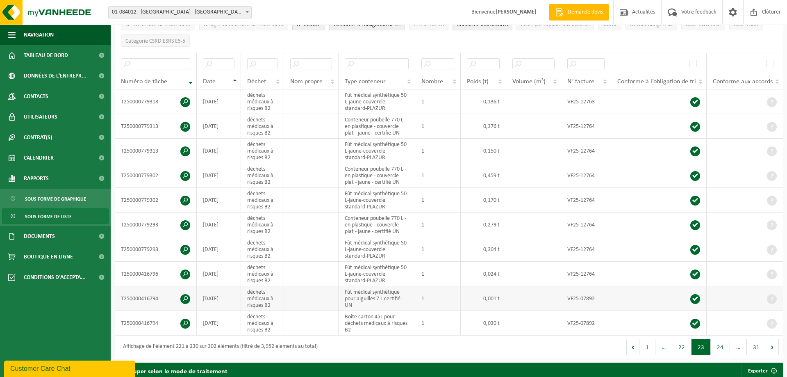
click at [184, 296] on span at bounding box center [185, 299] width 10 height 10
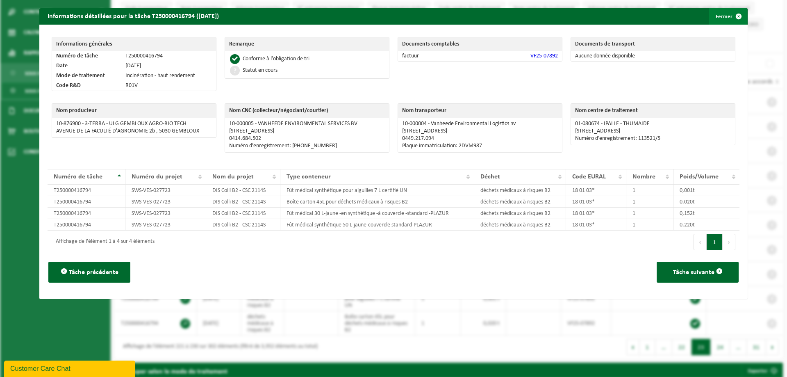
click at [736, 14] on span "button" at bounding box center [739, 16] width 16 height 16
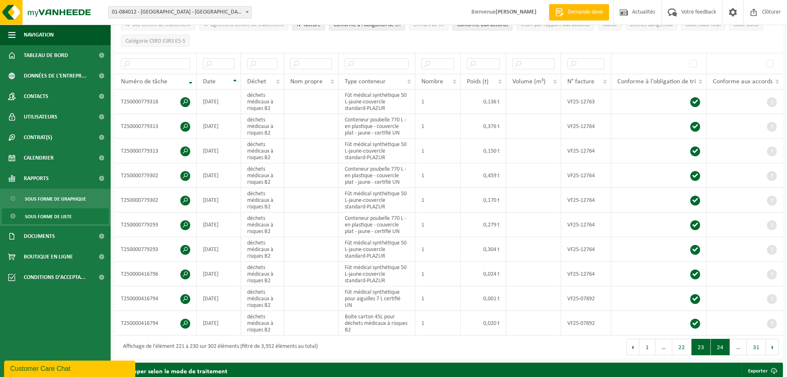
click at [718, 350] on button "24" at bounding box center [720, 347] width 19 height 16
click at [724, 346] on button "25" at bounding box center [720, 347] width 19 height 16
click at [187, 99] on span at bounding box center [185, 102] width 10 height 10
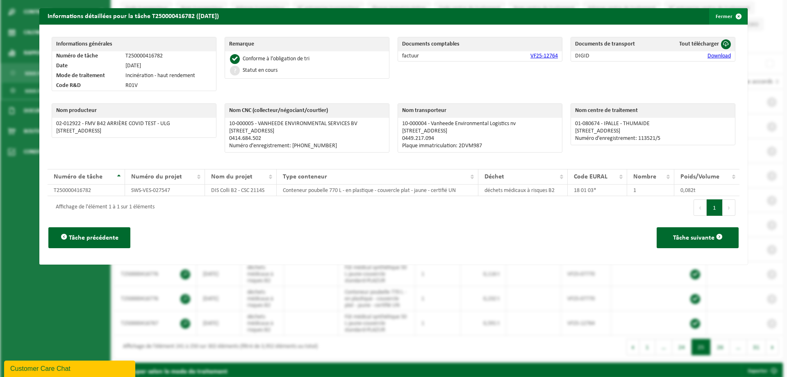
click at [722, 14] on button "Fermer" at bounding box center [728, 16] width 38 height 16
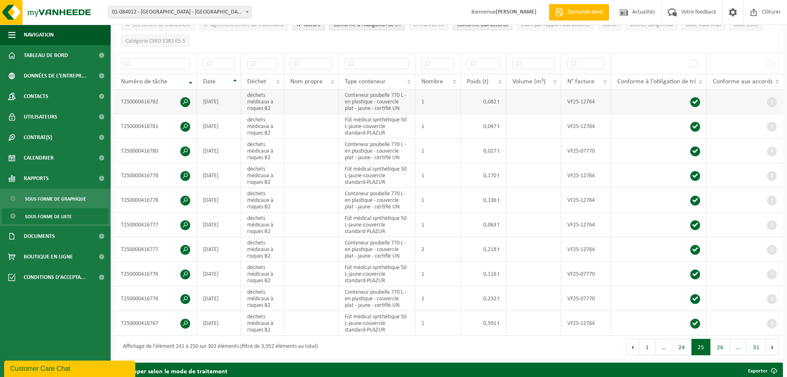
click at [187, 98] on span at bounding box center [185, 102] width 10 height 10
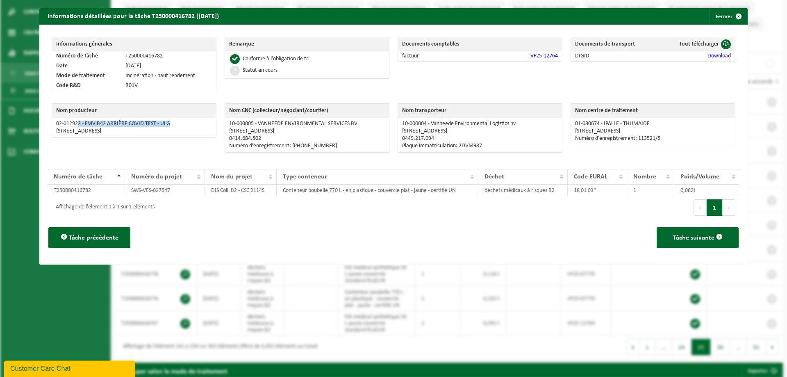
drag, startPoint x: 175, startPoint y: 122, endPoint x: 79, endPoint y: 122, distance: 95.5
click at [79, 122] on p "02-012922 - FMV B42 ARRIÈRE COVID TEST - ULG" at bounding box center [134, 124] width 156 height 7
click at [734, 13] on span "button" at bounding box center [739, 16] width 16 height 16
